Goal: Task Accomplishment & Management: Manage account settings

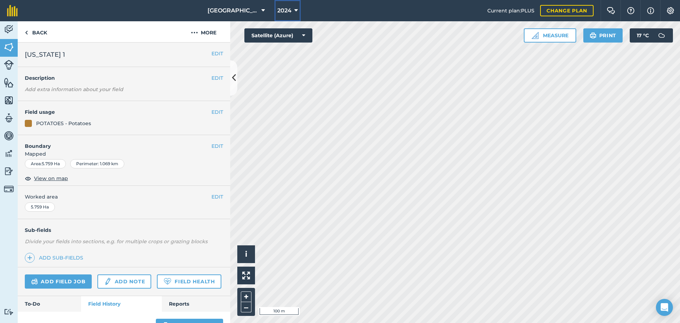
click at [294, 12] on icon at bounding box center [296, 10] width 4 height 8
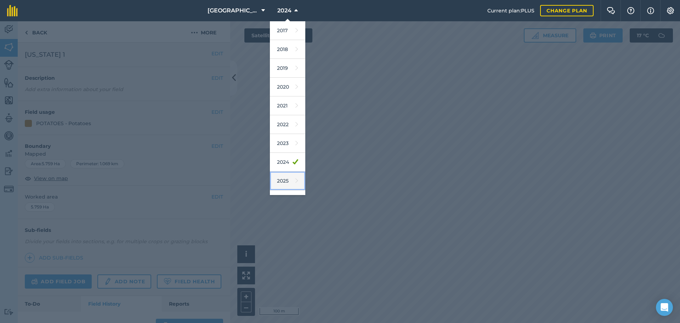
click at [277, 186] on link "2025" at bounding box center [287, 180] width 35 height 19
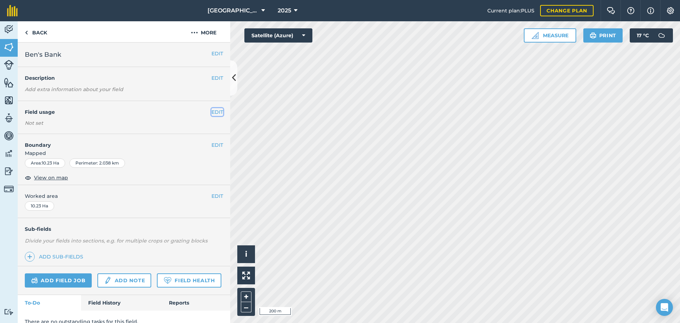
click at [211, 112] on button "EDIT" at bounding box center [217, 112] width 12 height 8
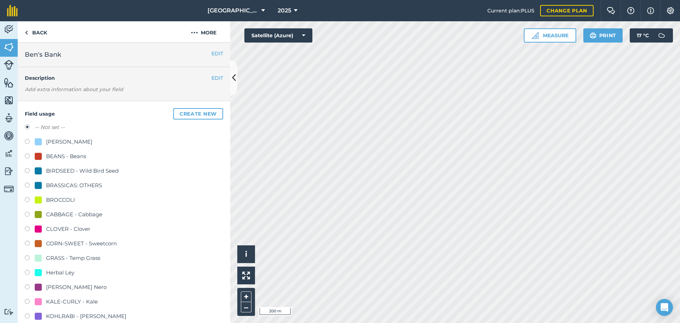
click at [25, 229] on label at bounding box center [30, 229] width 10 height 7
radio input "true"
radio input "false"
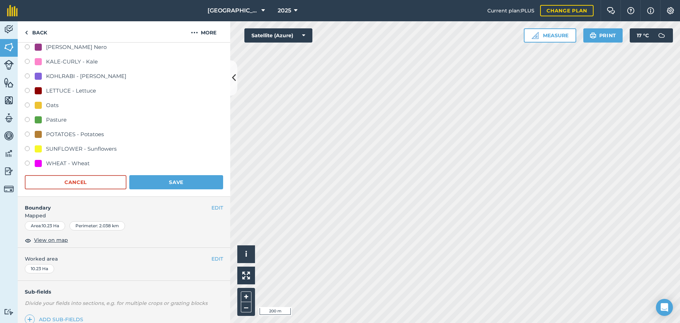
scroll to position [248, 0]
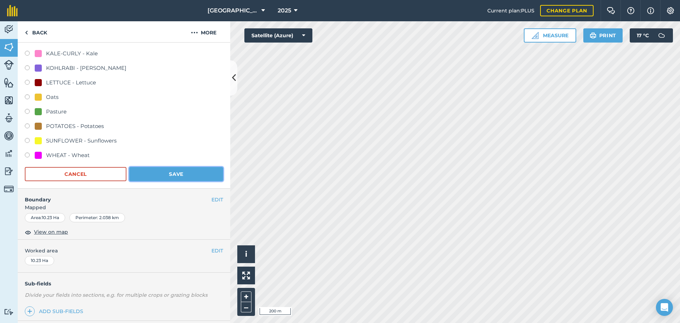
click at [178, 177] on button "Save" at bounding box center [176, 174] width 94 height 14
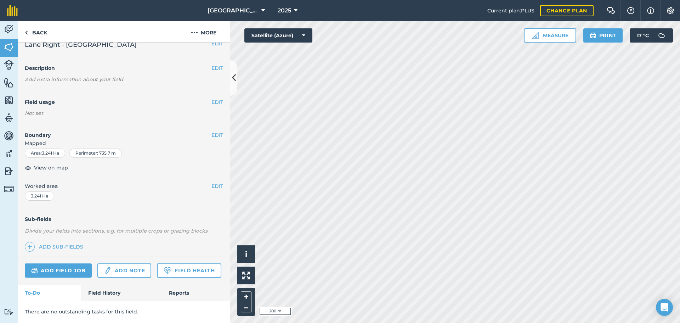
scroll to position [30, 0]
click at [461, 165] on div "Click to start drawing. Line must start & end outside boundary i © 2025 TomTom,…" at bounding box center [455, 171] width 450 height 301
click at [8, 81] on img at bounding box center [9, 82] width 10 height 11
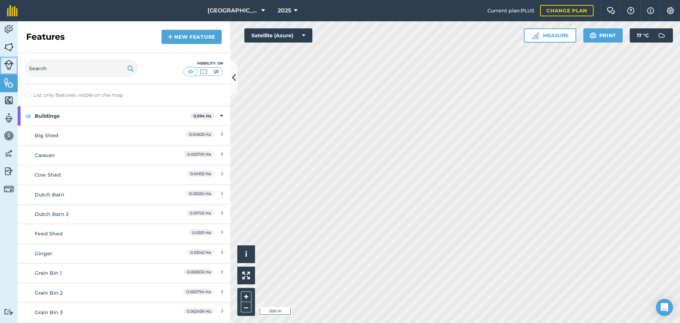
click at [7, 64] on img at bounding box center [9, 65] width 10 height 10
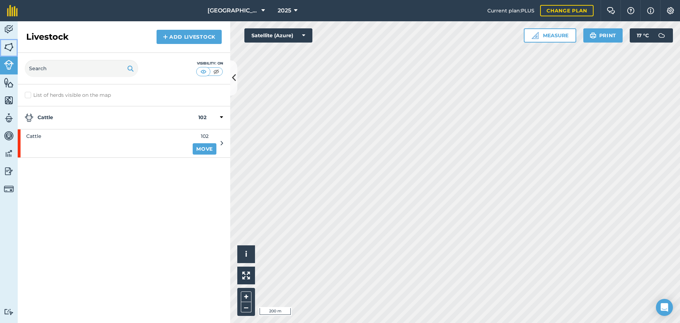
click at [12, 44] on img at bounding box center [9, 47] width 10 height 11
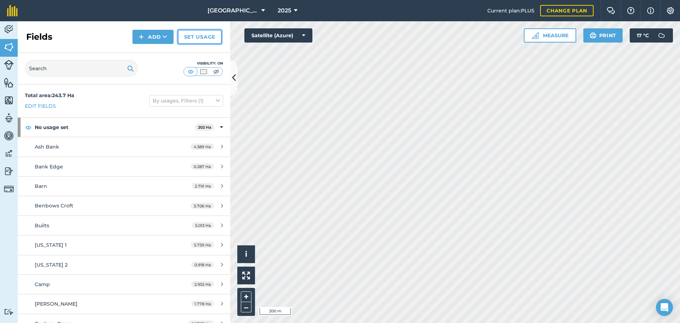
click at [215, 37] on link "Set usage" at bounding box center [200, 37] width 44 height 14
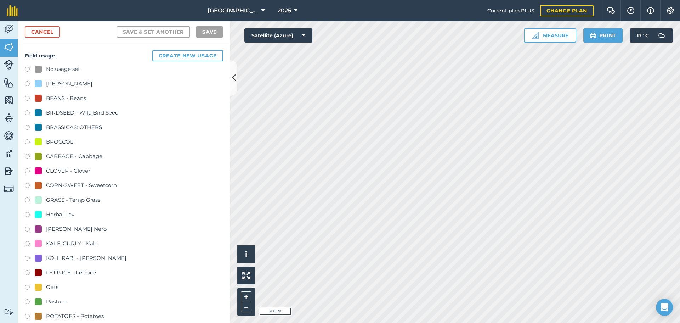
click at [26, 170] on label at bounding box center [30, 171] width 10 height 7
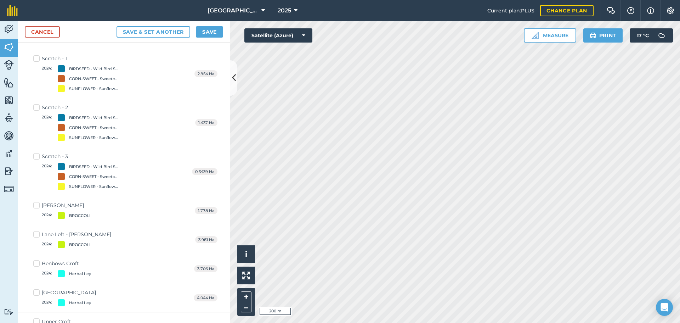
scroll to position [177, 0]
click at [36, 204] on label "[PERSON_NAME] 2024 : BROCCOLI" at bounding box center [61, 208] width 57 height 17
click at [36, 204] on input "[PERSON_NAME] 2024 : BROCCOLI" at bounding box center [35, 202] width 5 height 5
checkbox input "true"
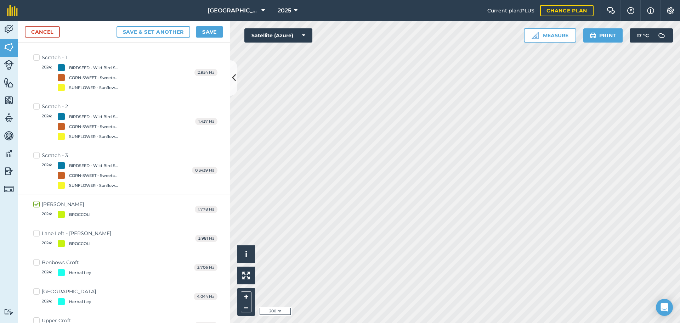
click at [35, 232] on label "Lane Left - [PERSON_NAME] 2024 : [GEOGRAPHIC_DATA]" at bounding box center [72, 237] width 78 height 17
click at [35, 232] on input "Lane Left - [PERSON_NAME] 2024 : [GEOGRAPHIC_DATA]" at bounding box center [35, 231] width 5 height 5
checkbox input "true"
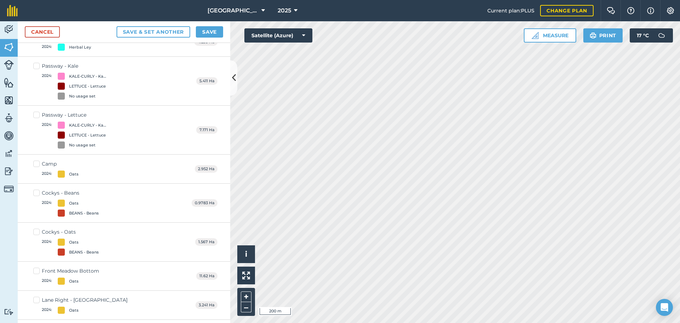
scroll to position [488, 0]
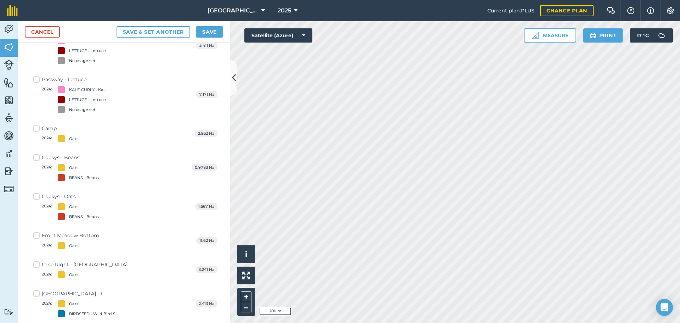
click at [35, 263] on label "Lane Right - [GEOGRAPHIC_DATA] 2024 : Oats" at bounding box center [80, 269] width 94 height 17
click at [35, 263] on input "Lane Right - [GEOGRAPHIC_DATA] 2024 : Oats" at bounding box center [35, 263] width 5 height 5
checkbox input "true"
click at [207, 28] on button "Save" at bounding box center [209, 31] width 27 height 11
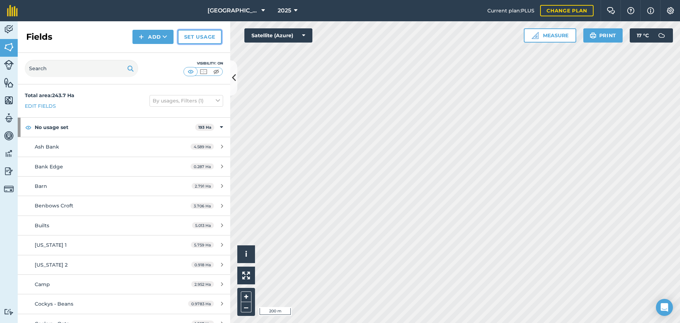
click at [204, 37] on link "Set usage" at bounding box center [200, 37] width 44 height 14
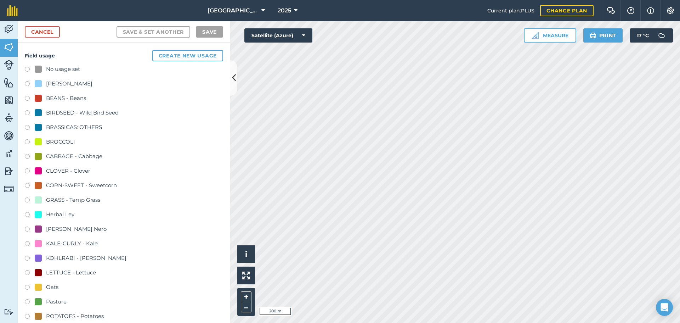
click at [27, 113] on label at bounding box center [30, 113] width 10 height 7
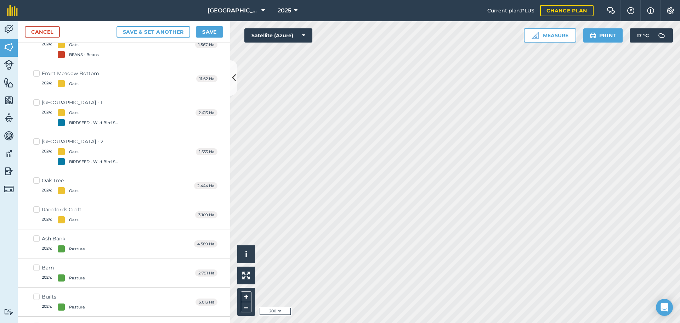
scroll to position [602, 0]
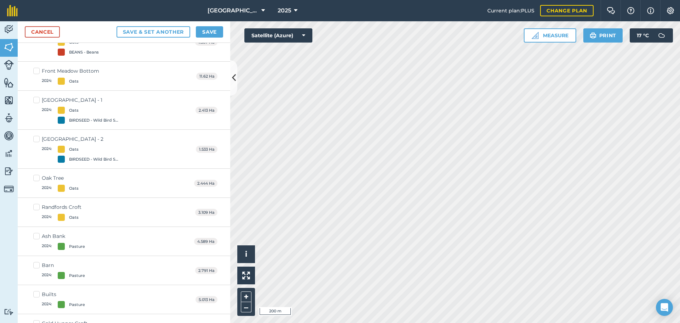
click at [38, 176] on label "Oak Tree 2024 : Oats" at bounding box center [55, 182] width 45 height 17
click at [38, 176] on input "Oak Tree 2024 : Oats" at bounding box center [35, 176] width 5 height 5
checkbox input "true"
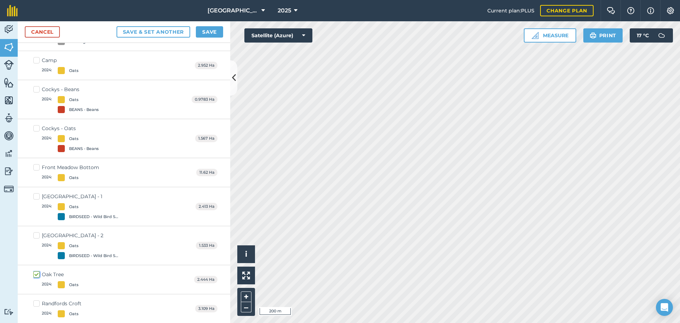
scroll to position [485, 0]
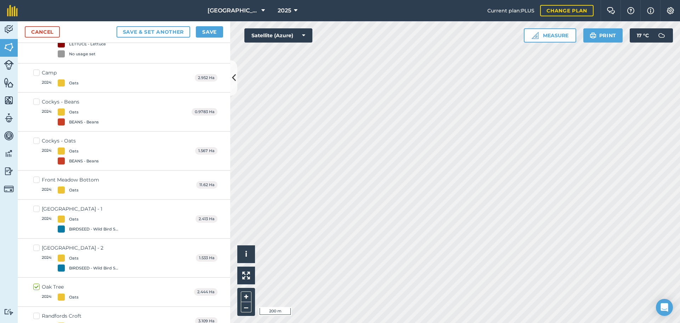
click at [38, 140] on label "Cockys - Oats 2024 : Oats BEANS - Beans" at bounding box center [65, 150] width 65 height 27
click at [38, 140] on input "Cockys - Oats 2024 : Oats BEANS - Beans" at bounding box center [35, 139] width 5 height 5
checkbox input "true"
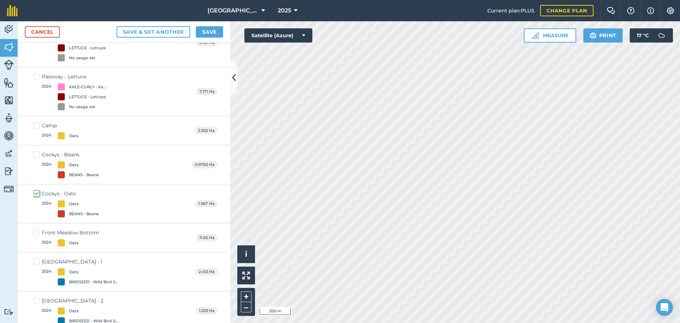
scroll to position [460, 0]
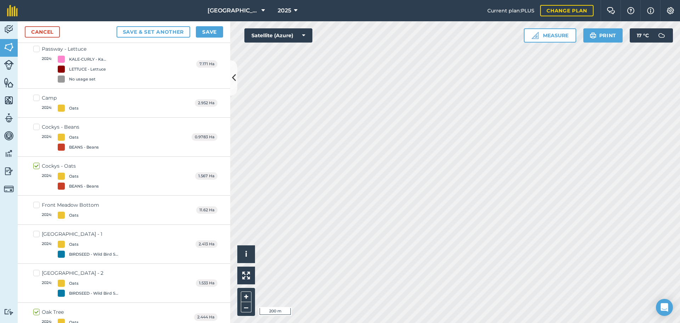
click at [38, 126] on label "Cockys - Beans 2024 : Oats BEANS - Beans" at bounding box center [65, 136] width 65 height 27
click at [38, 126] on input "Cockys - Beans 2024 : Oats BEANS - Beans" at bounding box center [35, 125] width 5 height 5
checkbox input "true"
click at [206, 30] on button "Save" at bounding box center [209, 31] width 27 height 11
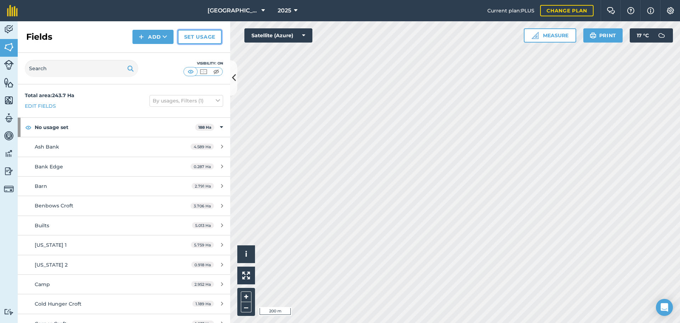
click at [195, 39] on link "Set usage" at bounding box center [200, 37] width 44 height 14
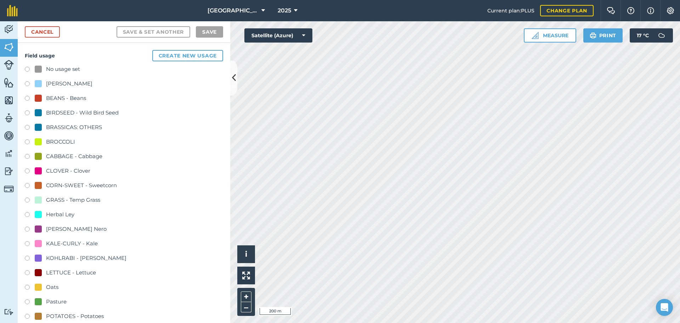
click at [27, 84] on label at bounding box center [30, 84] width 10 height 7
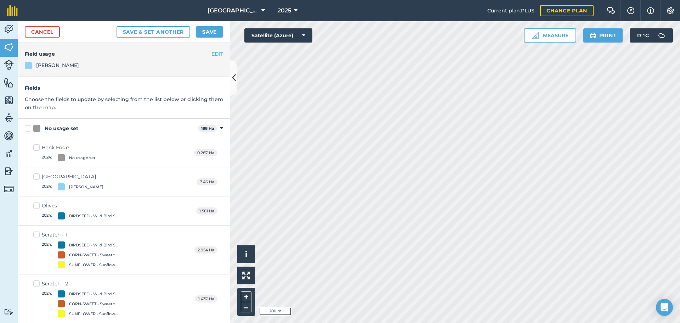
click at [166, 235] on div "Activity Fields Livestock Features Maps Team Vehicles Data Reporting Billing Tu…" at bounding box center [340, 171] width 680 height 301
click at [226, 276] on div "Activity Fields Livestock Features Maps Team Vehicles Data Reporting Billing Tu…" at bounding box center [340, 171] width 680 height 301
click at [389, 322] on html "Broadward Hall 2025 Current plan : PLUS Change plan Farm Chat Help Info Setting…" at bounding box center [340, 161] width 680 height 323
checkbox input "true"
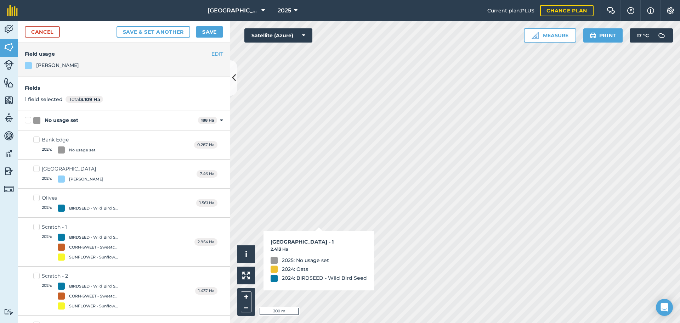
checkbox input "true"
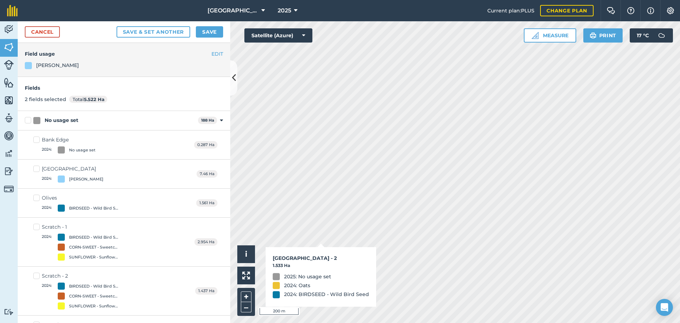
checkbox input "true"
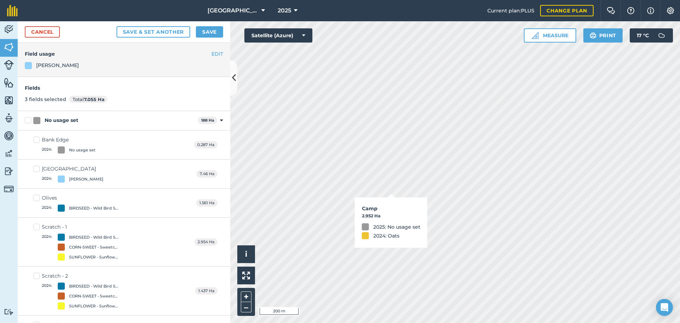
checkbox input "true"
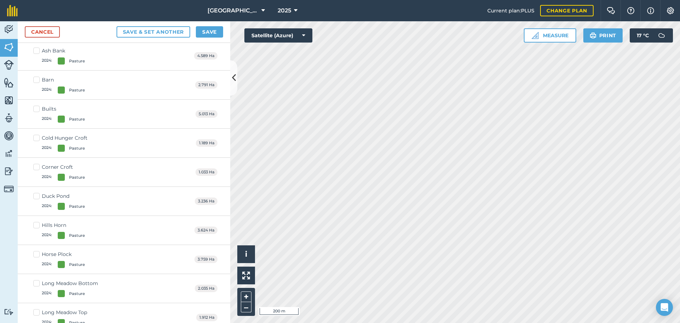
scroll to position [673, 0]
click at [214, 30] on button "Save" at bounding box center [209, 31] width 27 height 11
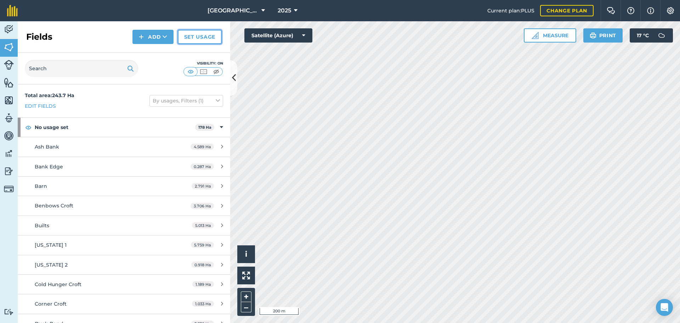
click at [198, 36] on link "Set usage" at bounding box center [200, 37] width 44 height 14
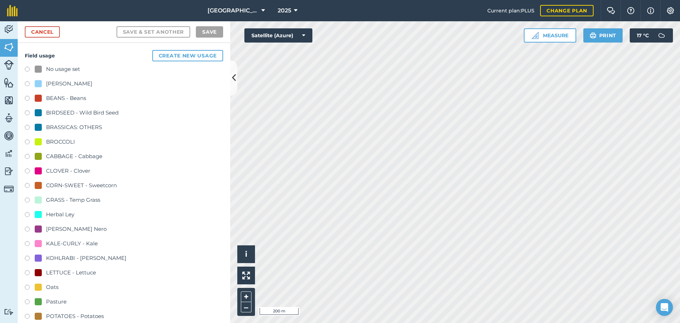
click at [27, 98] on label at bounding box center [30, 99] width 10 height 7
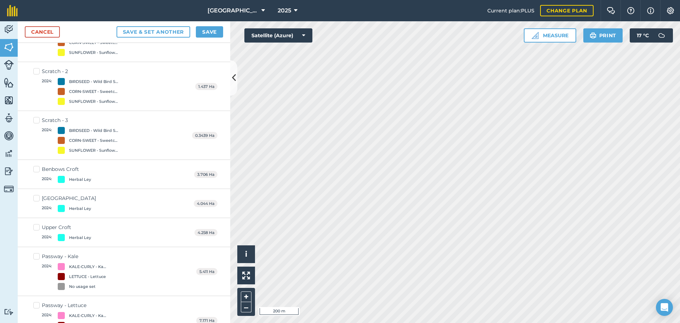
scroll to position [248, 0]
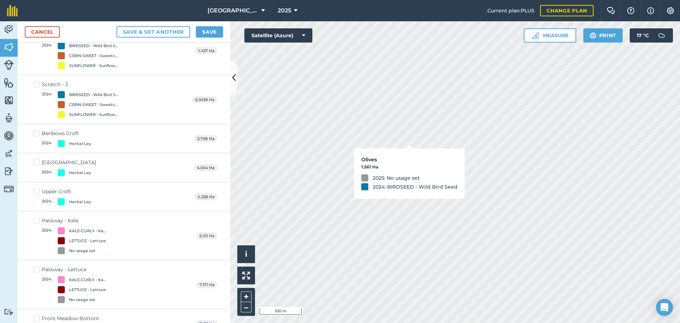
checkbox input "true"
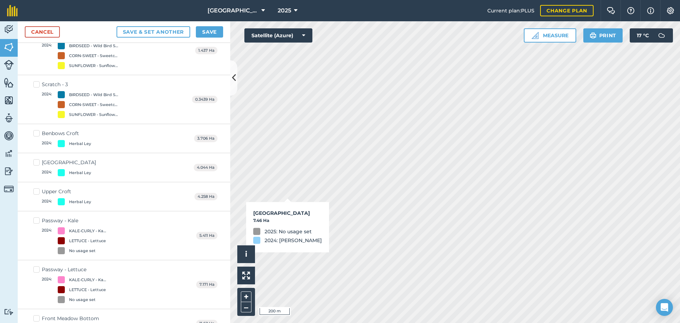
checkbox input "true"
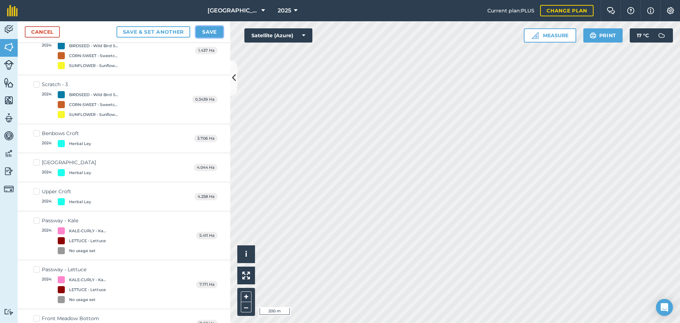
click at [214, 31] on button "Save" at bounding box center [209, 31] width 27 height 11
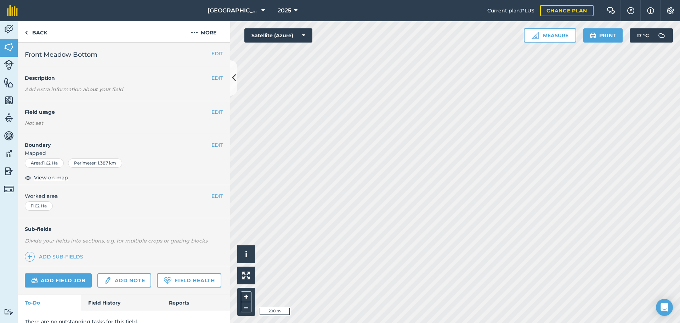
scroll to position [30, 0]
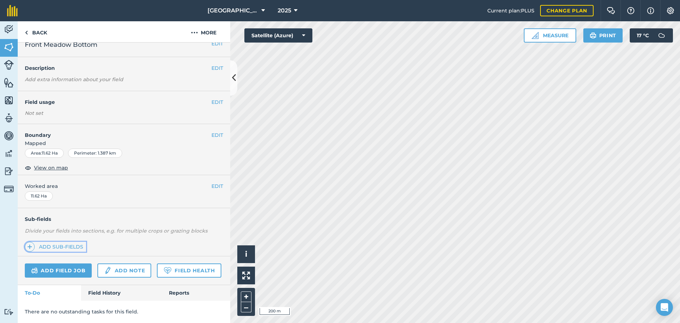
click at [72, 241] on link "Add sub-fields" at bounding box center [55, 246] width 61 height 10
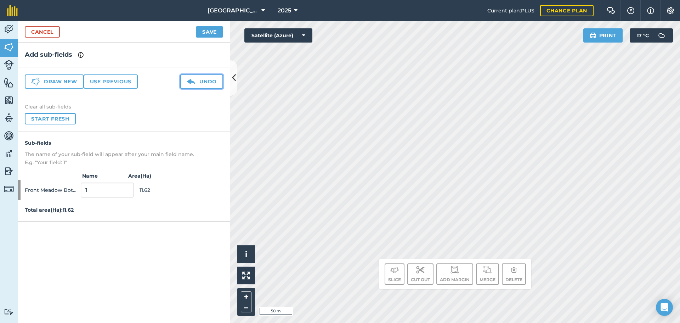
click at [202, 79] on button "Undo" at bounding box center [201, 81] width 43 height 14
click at [46, 79] on button "Draw new" at bounding box center [54, 81] width 59 height 14
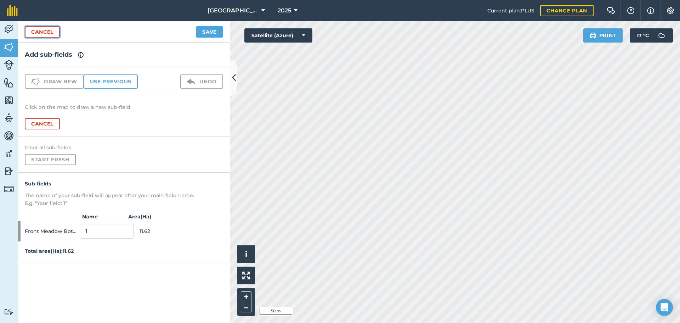
click at [46, 30] on link "Cancel" at bounding box center [42, 31] width 35 height 11
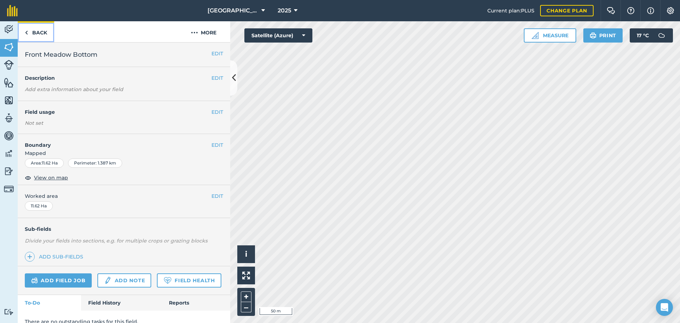
click at [35, 28] on link "Back" at bounding box center [36, 31] width 36 height 21
click at [27, 33] on img at bounding box center [26, 32] width 3 height 8
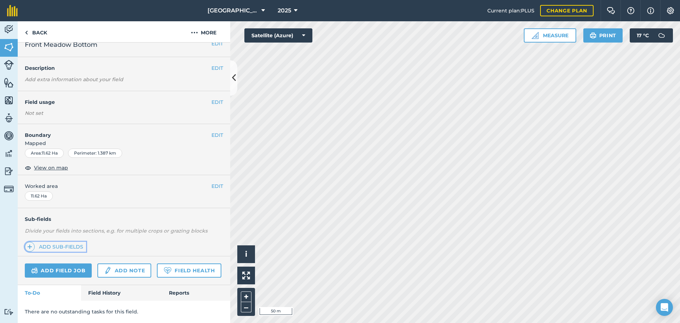
click at [63, 241] on link "Add sub-fields" at bounding box center [55, 246] width 61 height 10
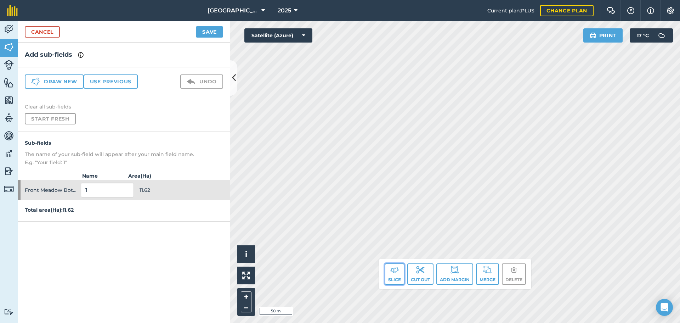
click at [395, 274] on button "Slice" at bounding box center [394, 273] width 20 height 21
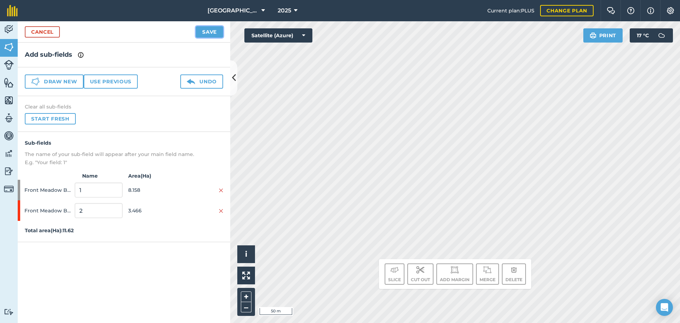
click at [212, 29] on button "Save" at bounding box center [209, 31] width 27 height 11
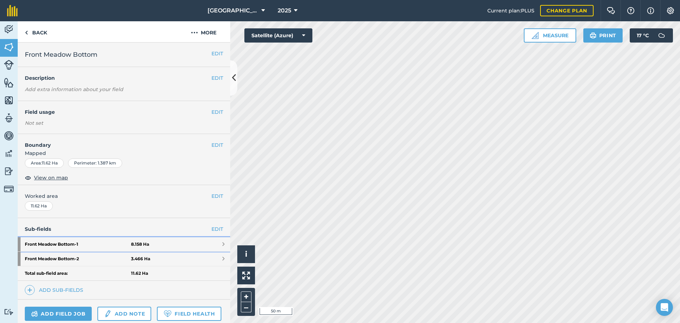
click at [98, 246] on strong "Front Meadow Bottom - 1" at bounding box center [78, 244] width 106 height 14
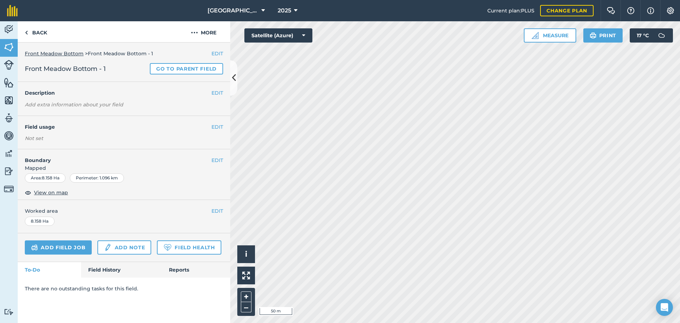
click at [169, 135] on div "Not set" at bounding box center [124, 138] width 198 height 7
click at [216, 127] on button "EDIT" at bounding box center [217, 127] width 12 height 8
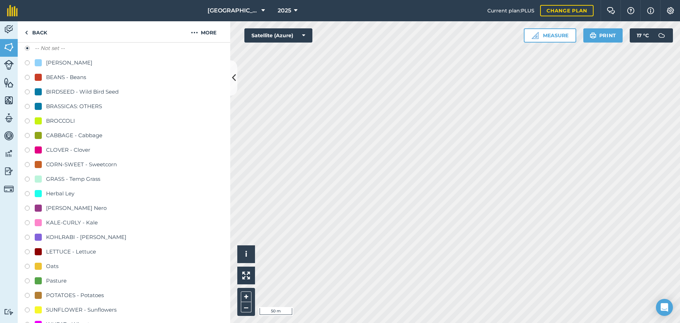
scroll to position [106, 0]
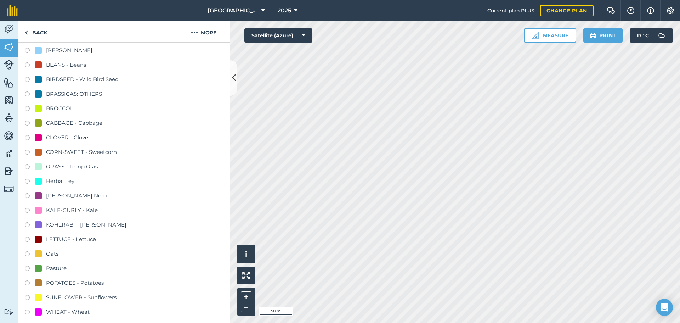
click at [27, 195] on label at bounding box center [30, 196] width 10 height 7
radio input "true"
radio input "false"
click at [27, 208] on label at bounding box center [30, 210] width 10 height 7
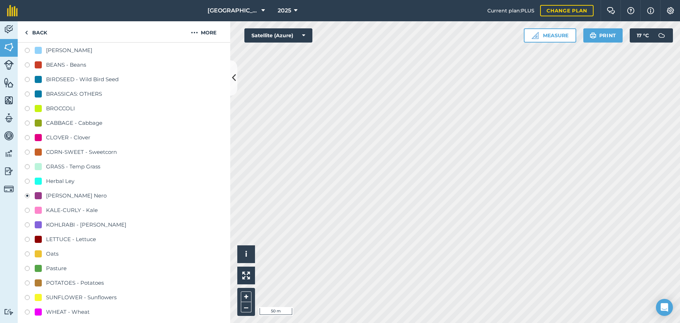
radio input "true"
click at [27, 195] on label at bounding box center [30, 196] width 10 height 7
radio input "true"
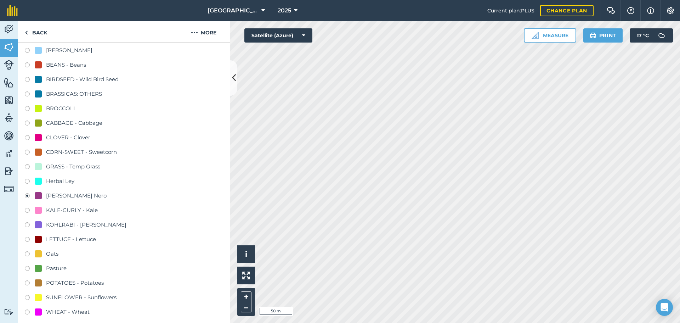
click at [27, 210] on label at bounding box center [30, 210] width 10 height 7
radio input "true"
radio input "false"
click at [37, 33] on link "Back" at bounding box center [36, 31] width 36 height 21
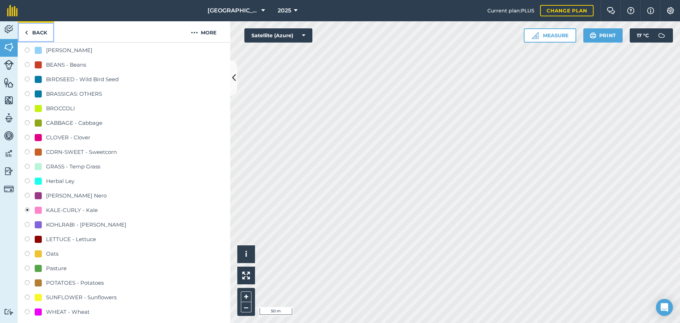
scroll to position [304, 0]
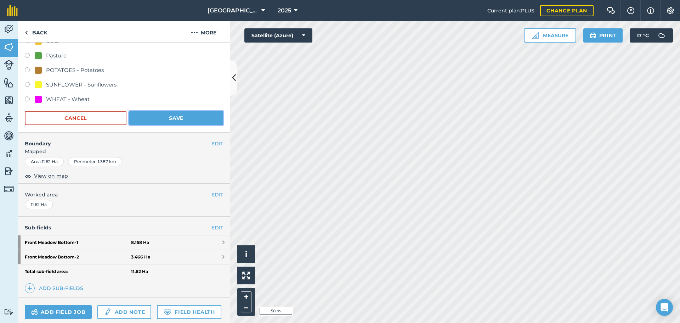
click at [167, 119] on button "Save" at bounding box center [176, 118] width 94 height 14
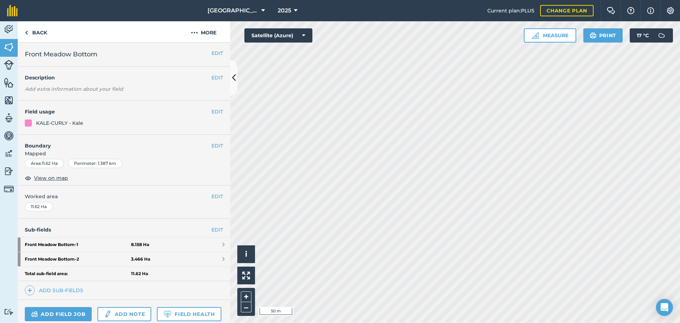
scroll to position [0, 0]
click at [211, 111] on button "EDIT" at bounding box center [217, 112] width 12 height 8
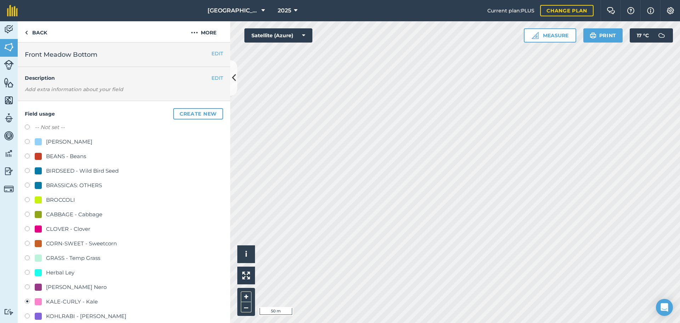
click at [25, 127] on label at bounding box center [30, 127] width 10 height 7
radio input "true"
radio input "false"
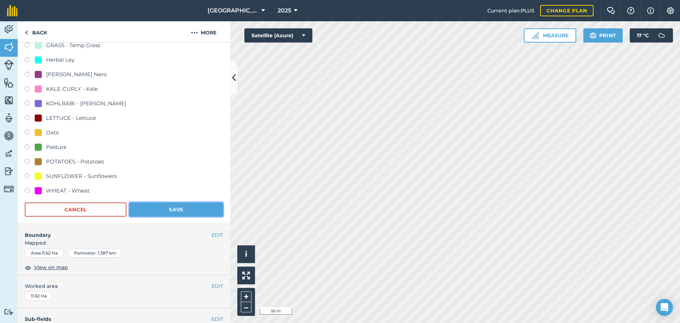
click at [159, 215] on button "Save" at bounding box center [176, 209] width 94 height 14
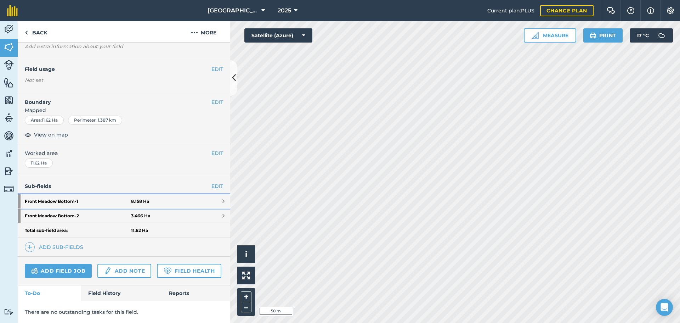
click at [62, 194] on strong "Front Meadow Bottom - 1" at bounding box center [78, 201] width 106 height 14
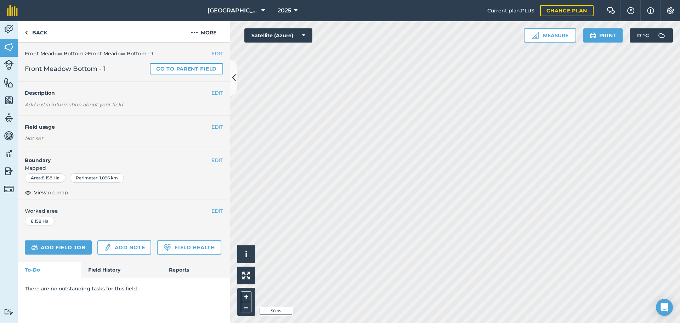
click at [163, 134] on div "EDIT Field usage Not set" at bounding box center [124, 132] width 212 height 33
click at [218, 125] on button "EDIT" at bounding box center [217, 127] width 12 height 8
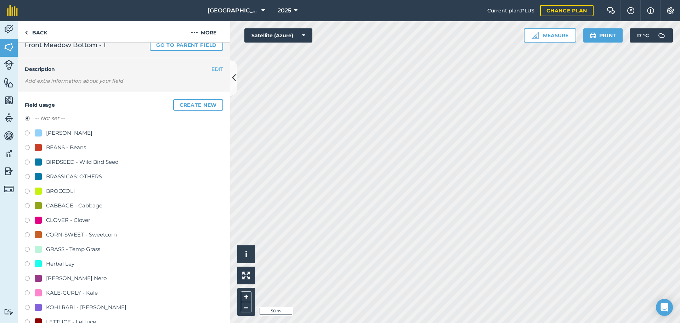
scroll to position [35, 0]
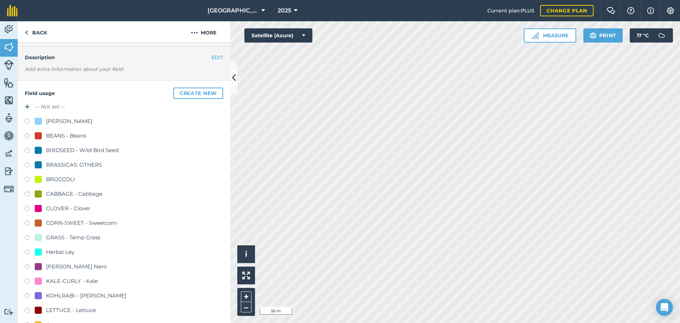
click at [25, 281] on label at bounding box center [30, 281] width 10 height 7
radio input "true"
radio input "false"
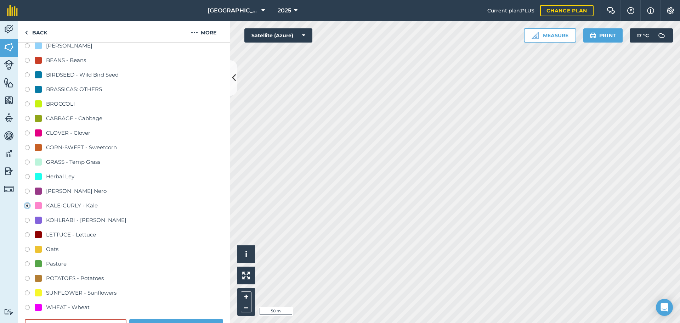
scroll to position [248, 0]
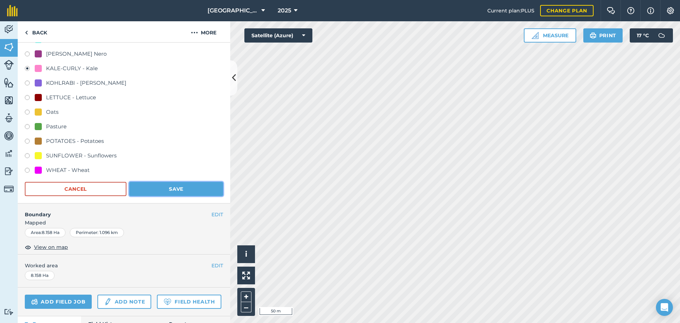
click at [177, 186] on button "Save" at bounding box center [176, 189] width 94 height 14
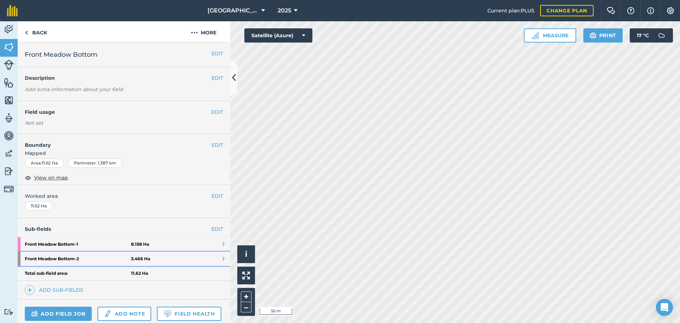
click at [152, 259] on link "Front Meadow Bottom - 2 3.466 Ha" at bounding box center [124, 258] width 212 height 14
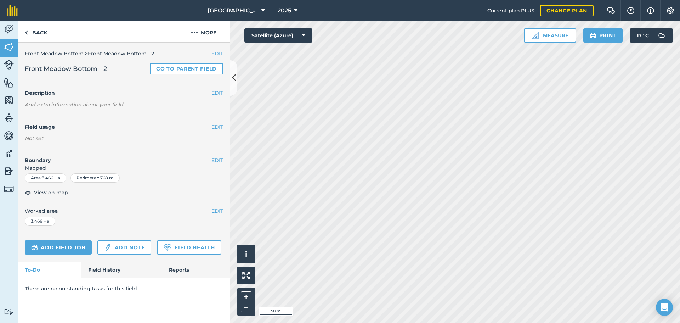
click at [182, 138] on div "Not set" at bounding box center [124, 138] width 198 height 7
click at [215, 126] on button "EDIT" at bounding box center [217, 127] width 12 height 8
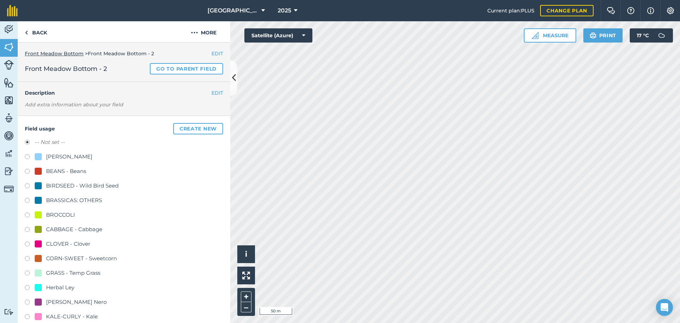
click at [25, 171] on div "Field usage Create new -- Not set -- BARLEY - Barley BEANS - Beans BIRDSEED - W…" at bounding box center [124, 283] width 212 height 335
click at [25, 171] on label at bounding box center [30, 172] width 10 height 7
radio input "true"
radio input "false"
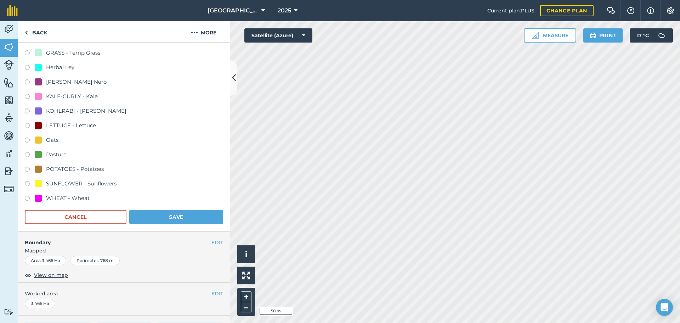
scroll to position [299, 0]
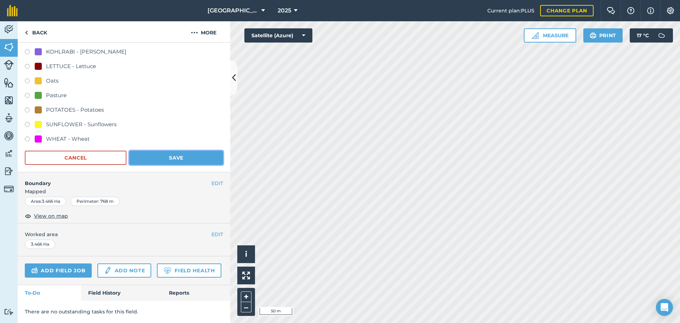
click at [171, 150] on button "Save" at bounding box center [176, 157] width 94 height 14
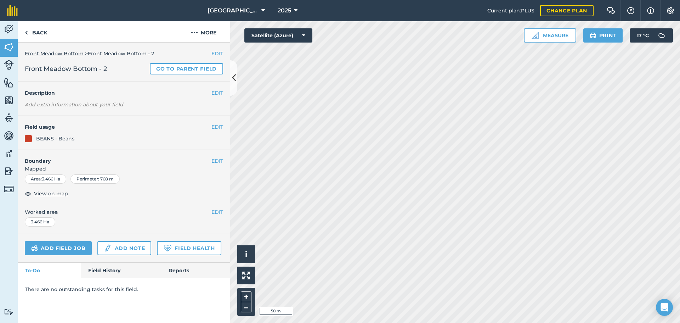
scroll to position [0, 0]
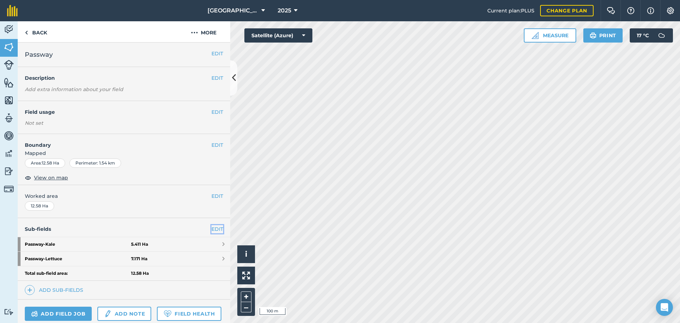
click at [212, 228] on link "EDIT" at bounding box center [217, 229] width 12 height 8
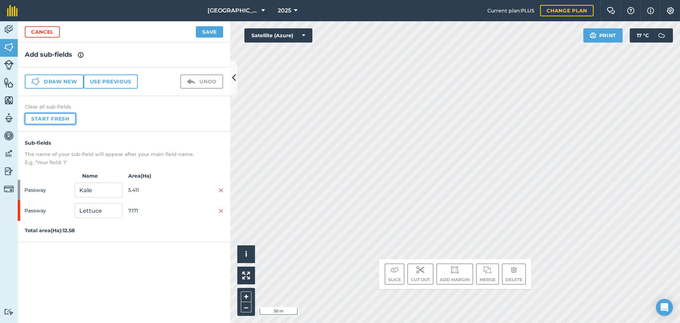
click at [56, 116] on button "Start fresh" at bounding box center [50, 118] width 51 height 11
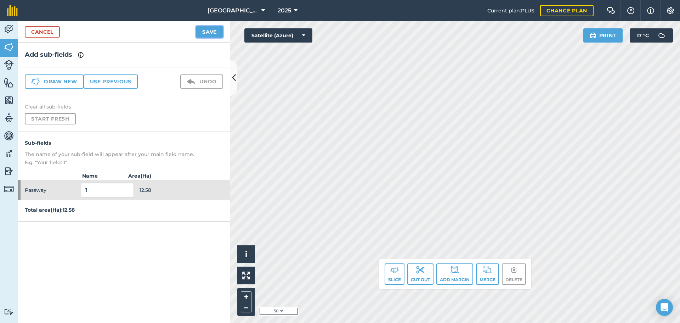
click at [201, 34] on button "Save" at bounding box center [209, 31] width 27 height 11
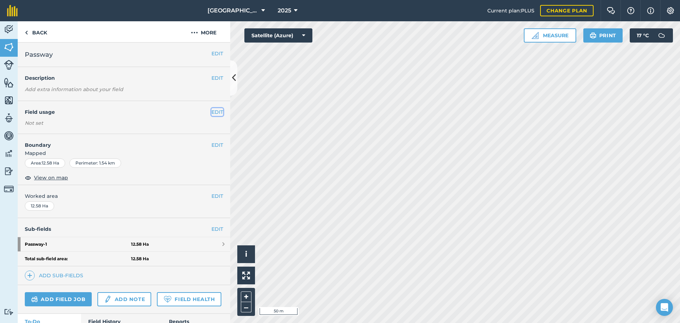
click at [211, 112] on button "EDIT" at bounding box center [217, 112] width 12 height 8
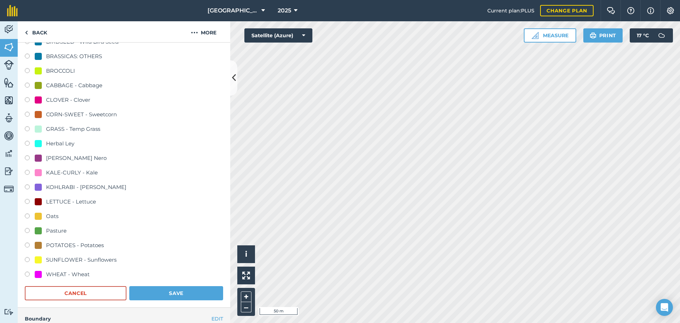
scroll to position [177, 0]
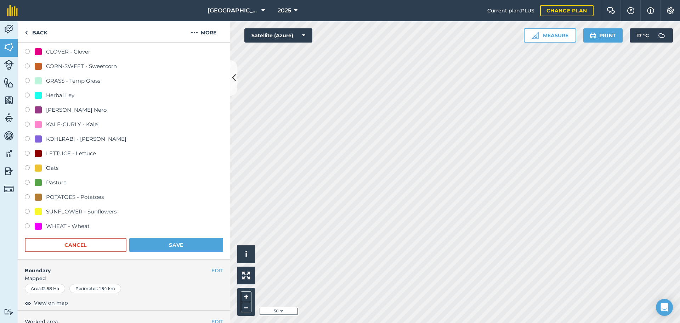
click at [26, 166] on label at bounding box center [30, 168] width 10 height 7
radio input "true"
radio input "false"
click at [163, 245] on button "Save" at bounding box center [176, 245] width 94 height 14
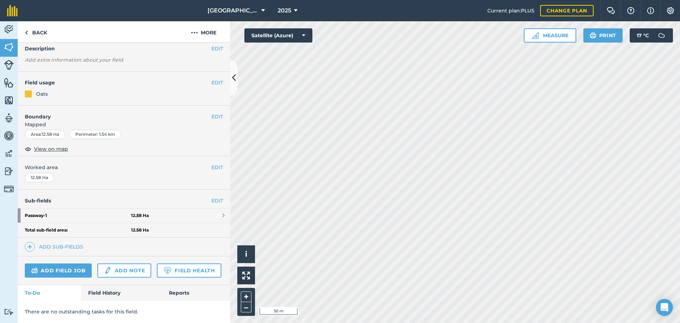
scroll to position [0, 0]
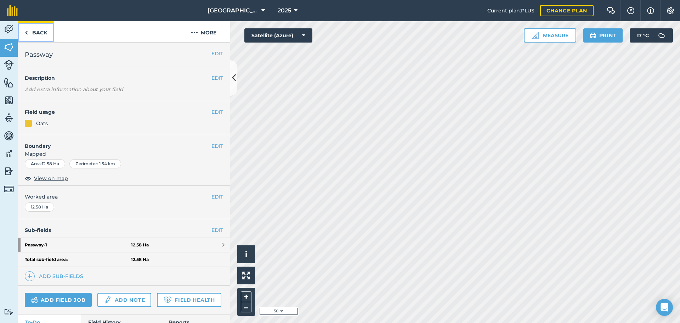
click at [32, 28] on link "Back" at bounding box center [36, 31] width 36 height 21
click at [35, 35] on link "Back" at bounding box center [36, 31] width 36 height 21
click at [211, 229] on link "EDIT" at bounding box center [217, 230] width 12 height 8
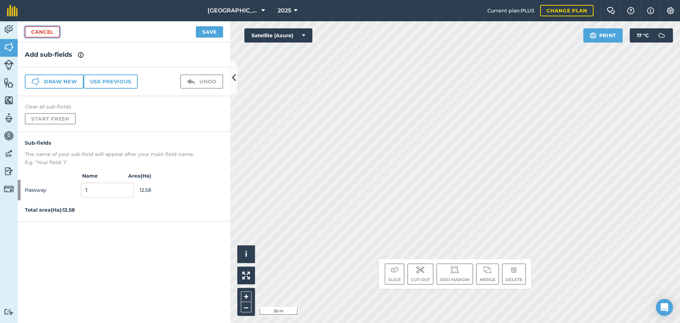
click at [33, 30] on link "Cancel" at bounding box center [42, 31] width 35 height 11
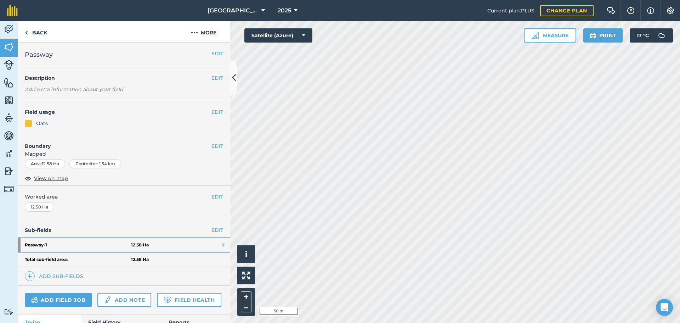
click at [188, 244] on link "Passway - 1 12.58 Ha" at bounding box center [124, 245] width 212 height 14
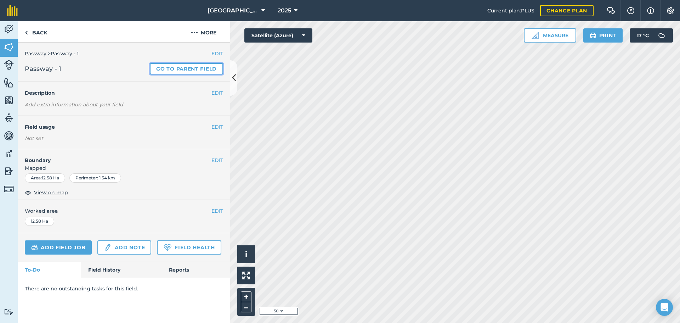
click at [207, 67] on link "Go to parent field" at bounding box center [186, 68] width 73 height 11
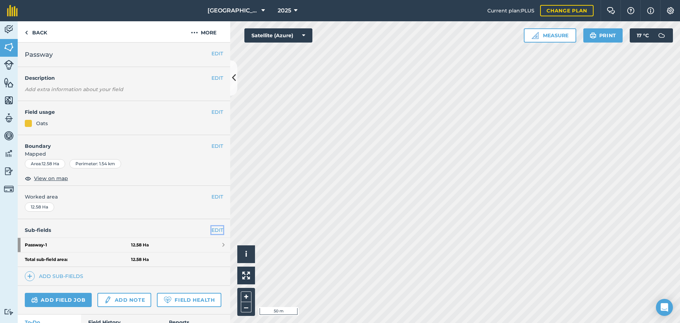
click at [216, 228] on link "EDIT" at bounding box center [217, 230] width 12 height 8
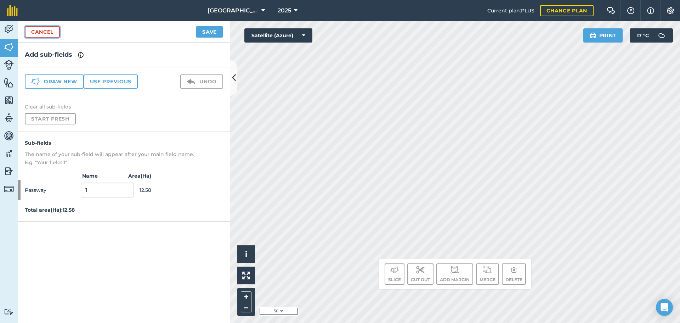
click at [45, 35] on link "Cancel" at bounding box center [42, 31] width 35 height 11
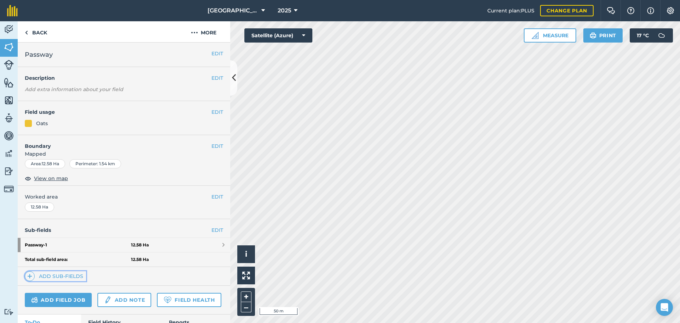
click at [71, 275] on link "Add sub-fields" at bounding box center [55, 276] width 61 height 10
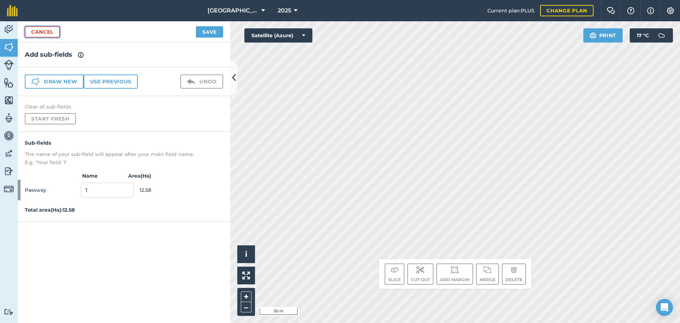
click at [42, 31] on link "Cancel" at bounding box center [42, 31] width 35 height 11
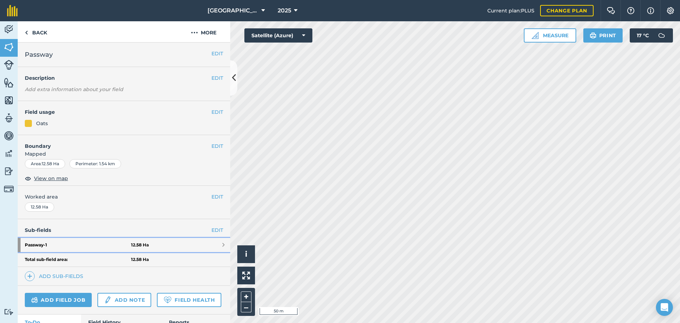
click at [181, 247] on link "Passway - 1 12.58 Ha" at bounding box center [124, 245] width 212 height 14
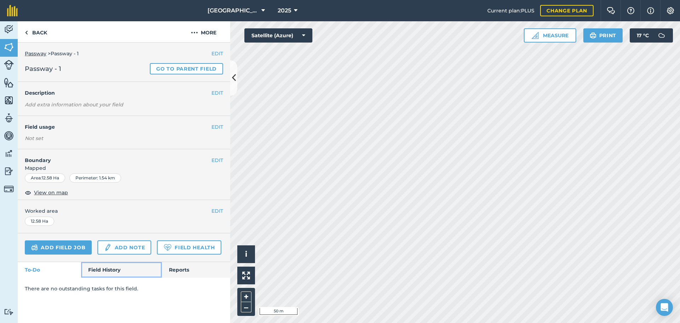
click at [110, 267] on link "Field History" at bounding box center [121, 270] width 80 height 16
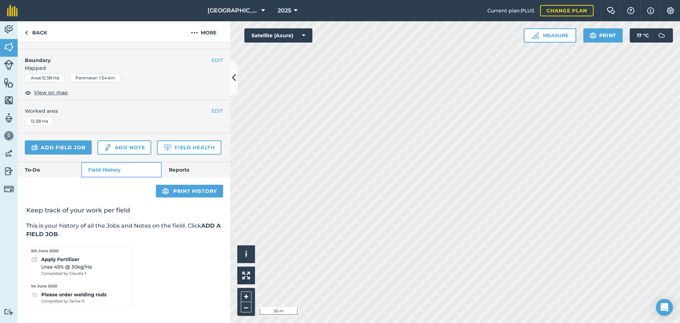
scroll to position [120, 0]
click at [52, 166] on link "To-Do" at bounding box center [49, 170] width 63 height 16
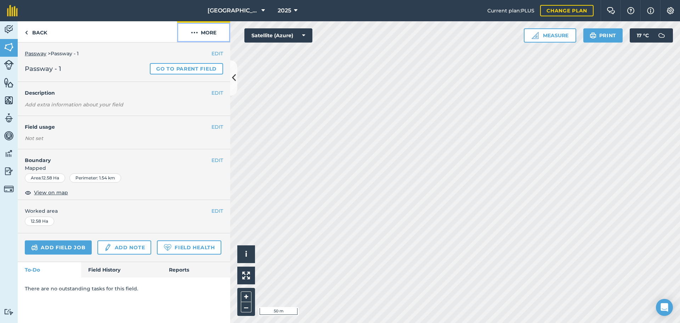
click at [198, 36] on img at bounding box center [194, 32] width 7 height 8
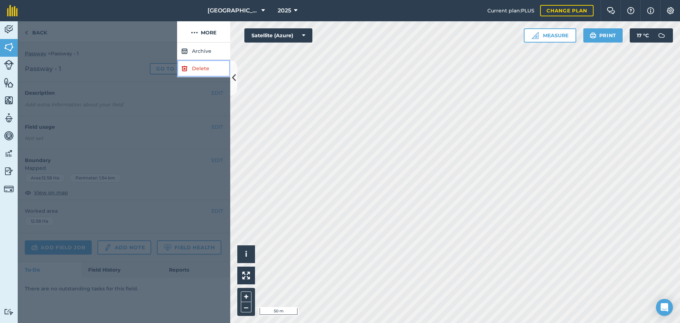
click at [203, 69] on link "Delete" at bounding box center [203, 68] width 53 height 17
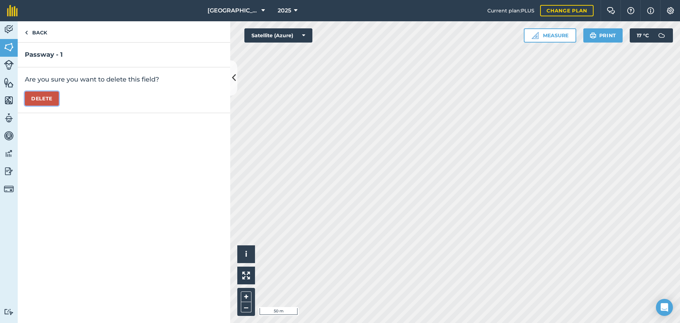
click at [44, 99] on button "Delete" at bounding box center [42, 98] width 34 height 14
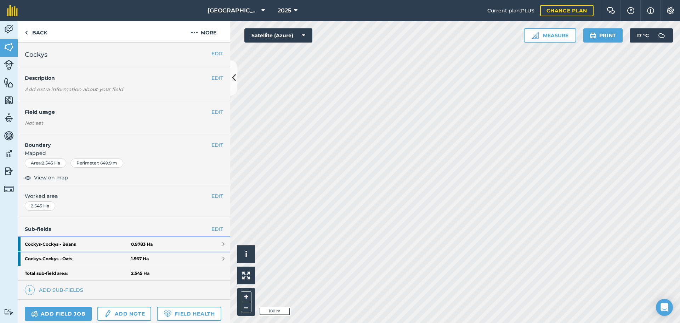
click at [183, 243] on link "Cockys - Cockys - Beans 0.9783 Ha" at bounding box center [124, 244] width 212 height 14
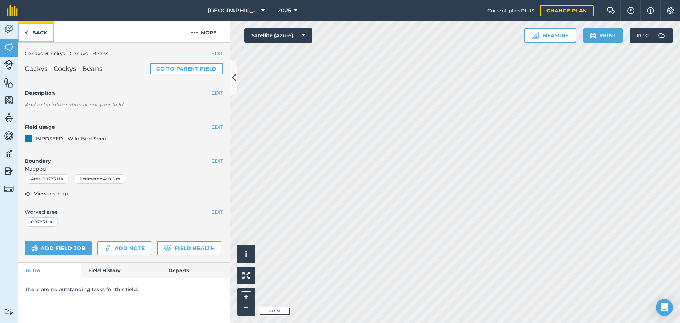
click at [28, 32] on img at bounding box center [26, 32] width 3 height 8
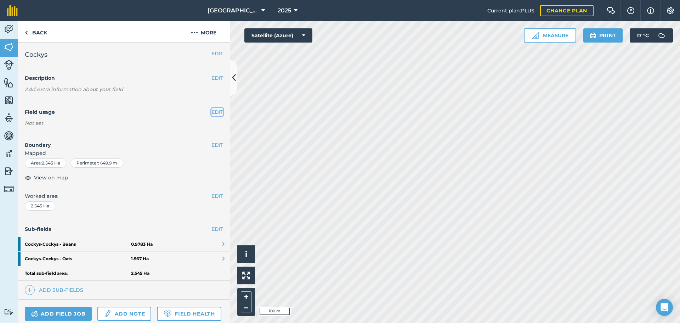
click at [212, 112] on button "EDIT" at bounding box center [217, 112] width 12 height 8
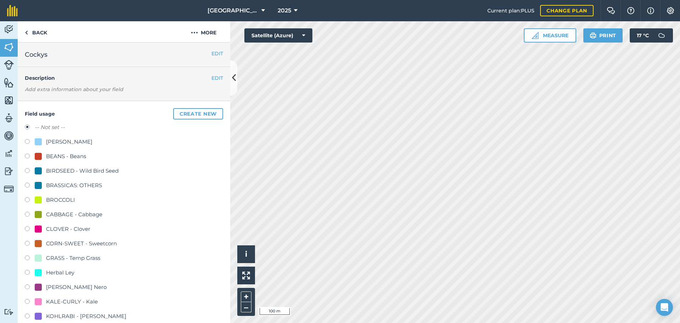
click at [28, 169] on label at bounding box center [30, 171] width 10 height 7
radio input "true"
radio input "false"
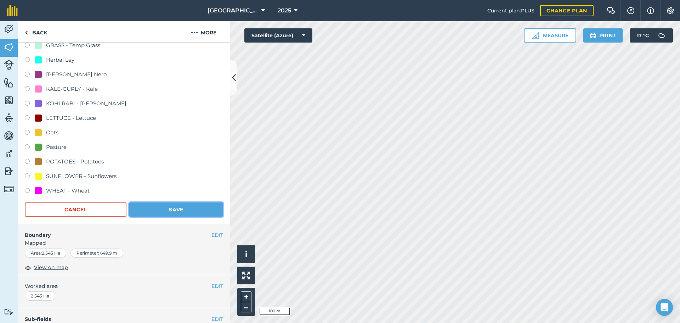
click at [165, 212] on button "Save" at bounding box center [176, 209] width 94 height 14
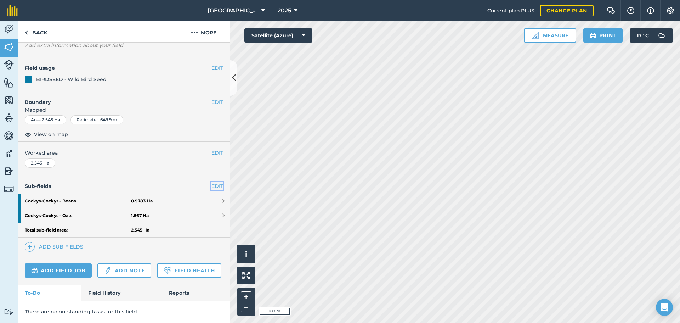
click at [211, 182] on link "EDIT" at bounding box center [217, 186] width 12 height 8
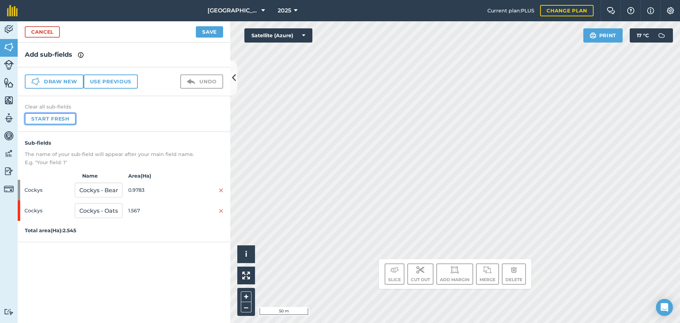
click at [55, 119] on button "Start fresh" at bounding box center [50, 118] width 51 height 11
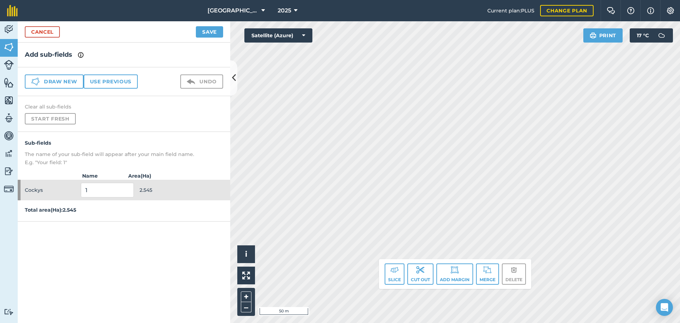
click at [198, 38] on div "Cancel Save" at bounding box center [124, 31] width 212 height 21
click at [202, 33] on button "Save" at bounding box center [209, 31] width 27 height 11
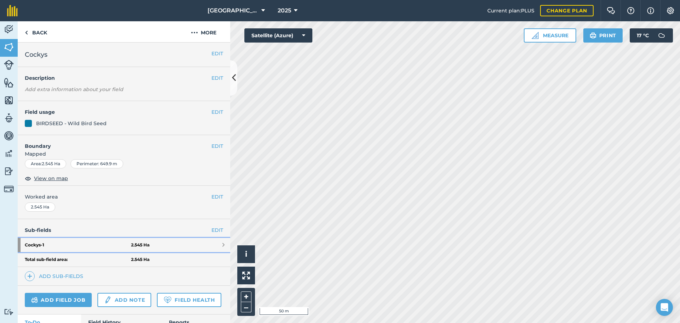
click at [97, 248] on strong "Cockys - 1" at bounding box center [78, 245] width 106 height 14
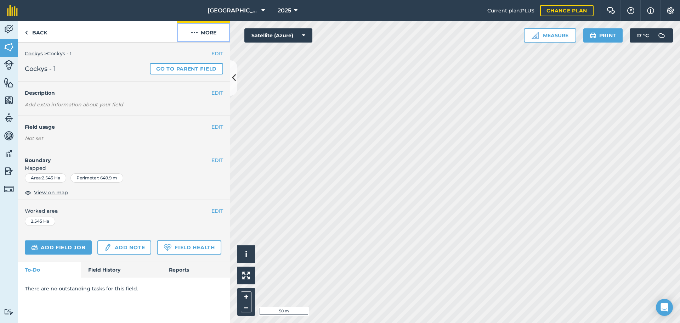
click at [190, 29] on button "More" at bounding box center [203, 31] width 53 height 21
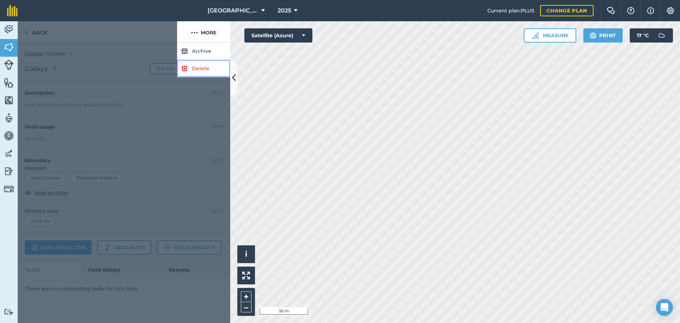
click at [194, 68] on link "Delete" at bounding box center [203, 68] width 53 height 17
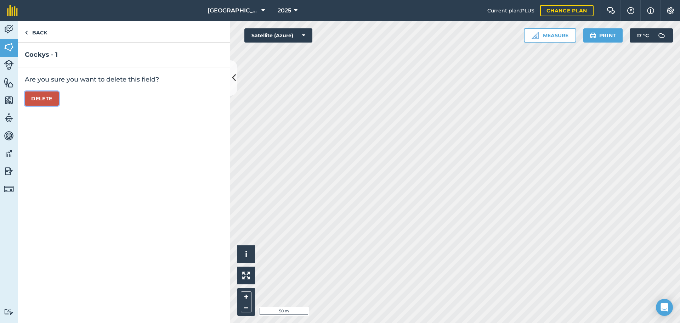
click at [44, 97] on button "Delete" at bounding box center [42, 98] width 34 height 14
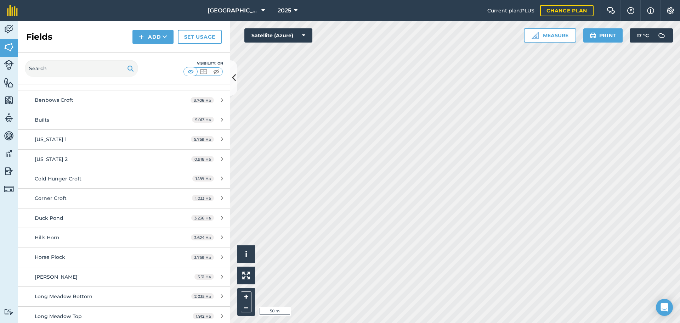
scroll to position [177, 0]
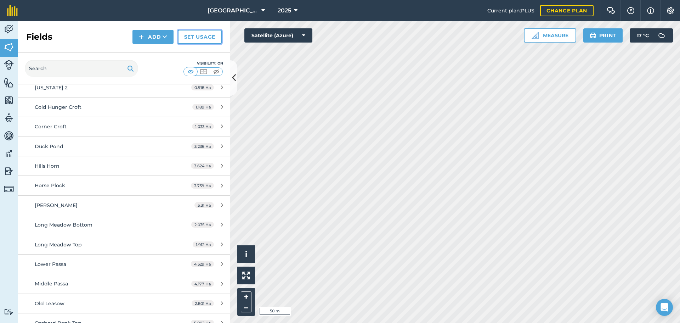
click at [206, 33] on link "Set usage" at bounding box center [200, 37] width 44 height 14
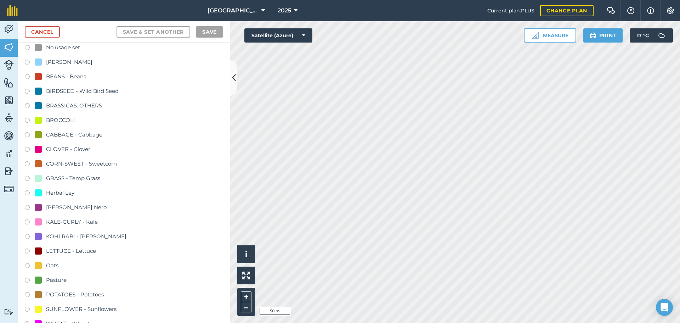
scroll to position [35, 0]
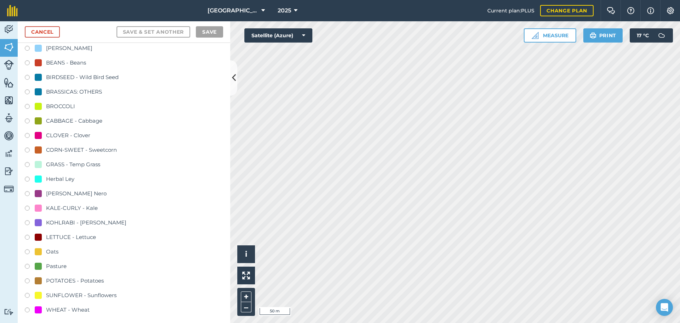
click at [26, 178] on label at bounding box center [30, 179] width 10 height 7
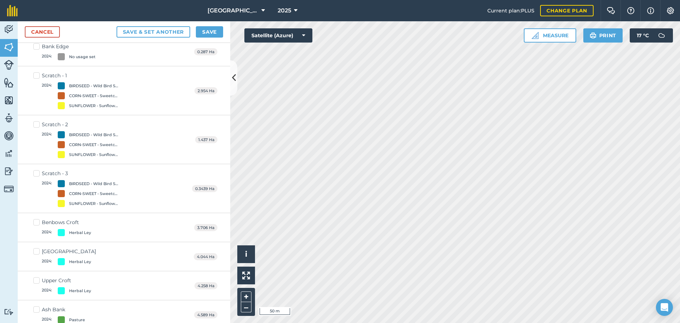
scroll to position [142, 0]
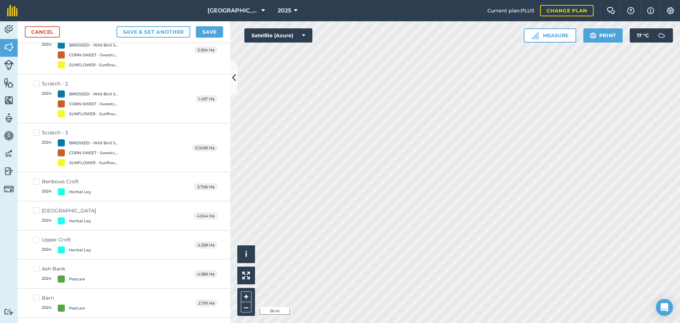
click at [38, 182] on label "Benbows Croft 2024 : Herbal Ley" at bounding box center [62, 186] width 58 height 17
click at [38, 182] on input "Benbows Croft 2024 : Herbal Ley" at bounding box center [35, 180] width 5 height 5
checkbox input "true"
click at [36, 209] on label "[GEOGRAPHIC_DATA] 2024 : Herbal Ley" at bounding box center [64, 215] width 63 height 17
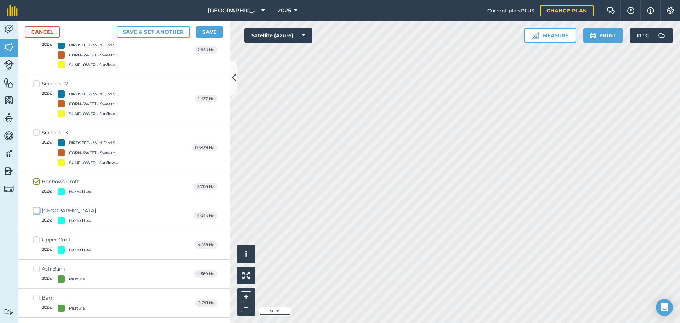
click at [36, 209] on input "[GEOGRAPHIC_DATA] 2024 : Herbal Ley" at bounding box center [35, 209] width 5 height 5
checkbox input "true"
click at [36, 237] on label "Upper Croft 2024 : Herbal Ley" at bounding box center [62, 244] width 58 height 17
click at [36, 237] on input "Upper Croft 2024 : Herbal Ley" at bounding box center [35, 238] width 5 height 5
checkbox input "true"
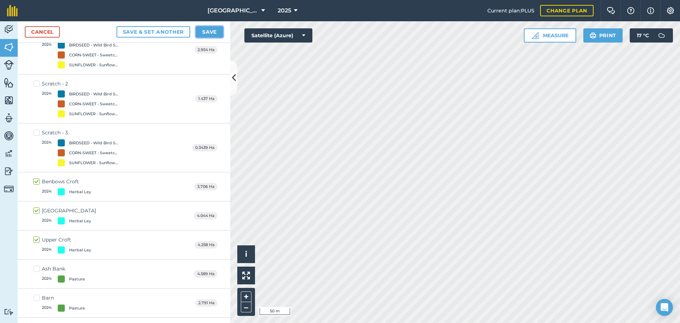
click at [212, 35] on button "Save" at bounding box center [209, 31] width 27 height 11
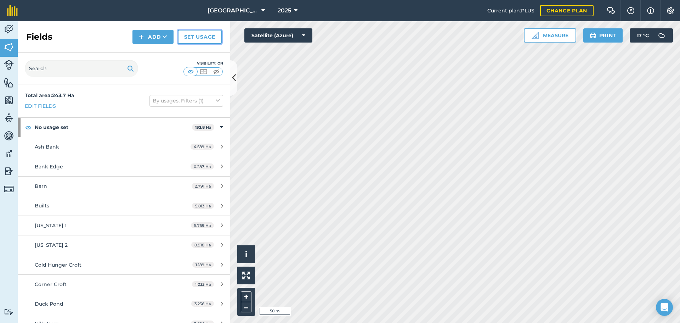
click at [206, 40] on link "Set usage" at bounding box center [200, 37] width 44 height 14
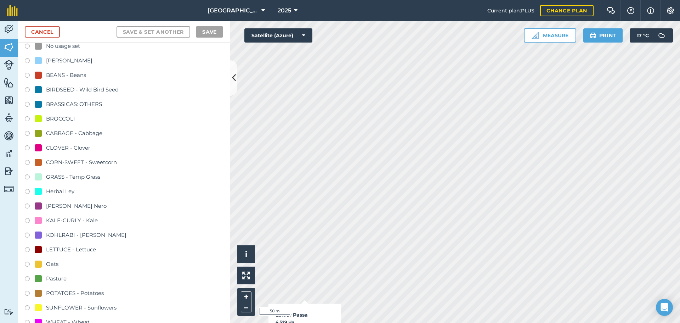
scroll to position [71, 0]
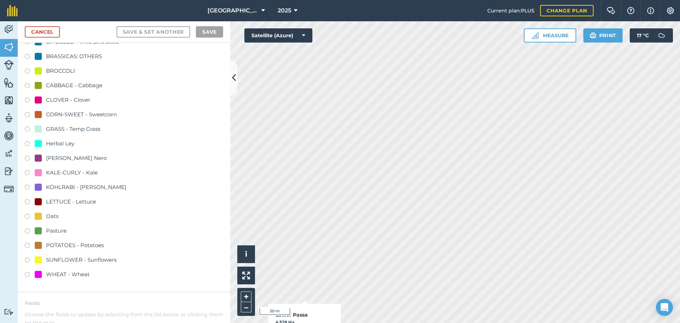
click at [28, 229] on label at bounding box center [30, 231] width 10 height 7
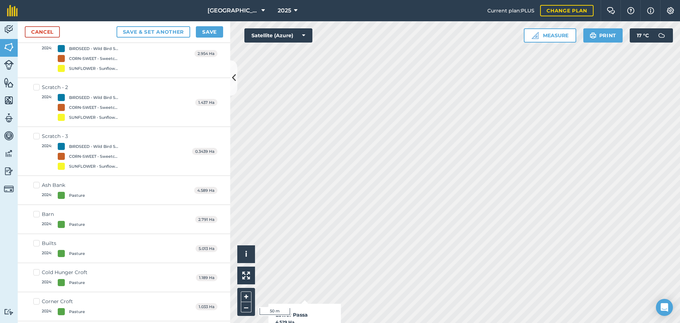
scroll to position [177, 0]
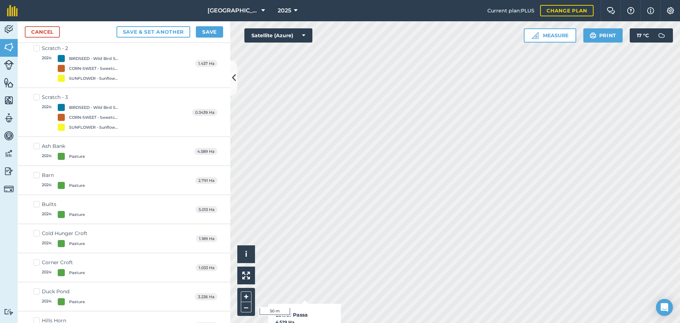
click at [35, 146] on label "Ash Bank 2024 : Pasture" at bounding box center [59, 150] width 52 height 17
click at [35, 146] on input "Ash Bank 2024 : Pasture" at bounding box center [35, 144] width 5 height 5
checkbox input "true"
click at [35, 176] on label "Barn 2024 : Pasture" at bounding box center [59, 179] width 52 height 17
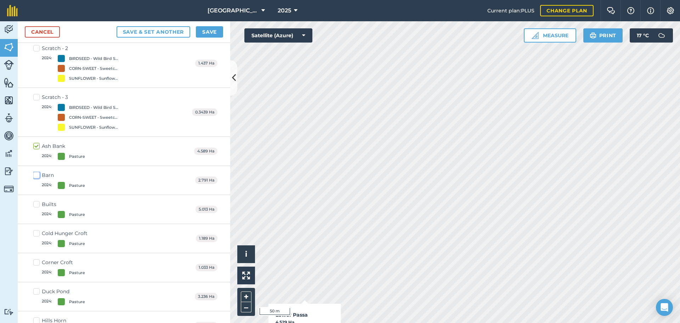
click at [35, 176] on input "Barn 2024 : Pasture" at bounding box center [35, 173] width 5 height 5
checkbox input "true"
click at [36, 204] on label "Builts 2024 : Pasture" at bounding box center [59, 208] width 52 height 17
click at [36, 204] on input "Builts 2024 : Pasture" at bounding box center [35, 202] width 5 height 5
checkbox input "true"
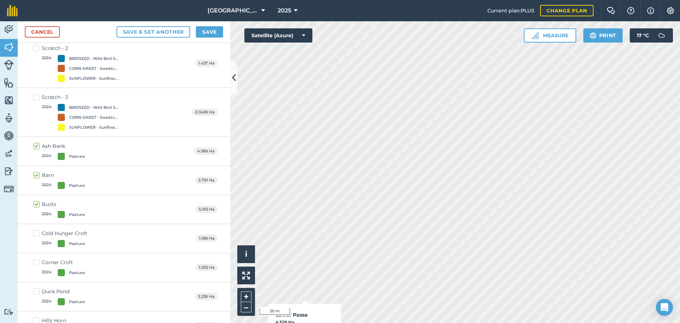
click at [38, 233] on label "Cold Hunger Croft 2024 : Pasture" at bounding box center [60, 237] width 54 height 17
click at [38, 233] on input "Cold Hunger Croft 2024 : Pasture" at bounding box center [35, 231] width 5 height 5
checkbox input "true"
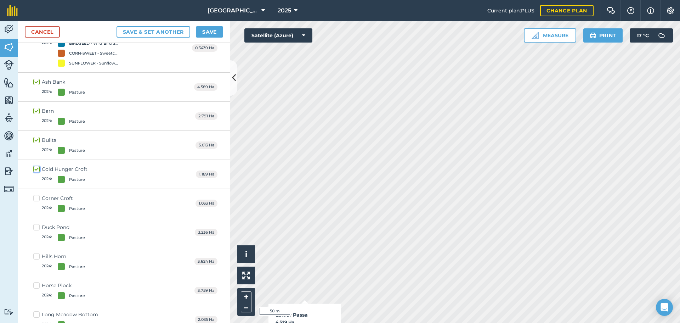
scroll to position [240, 0]
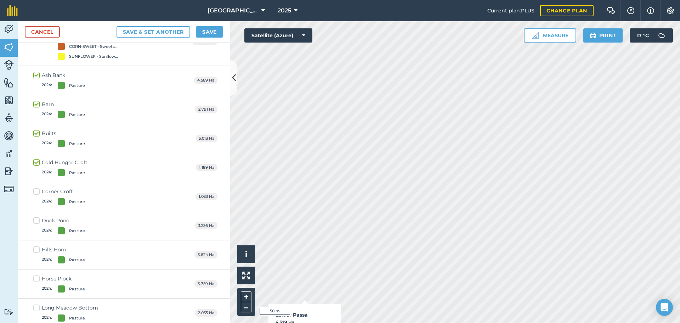
click at [35, 191] on label "Corner Croft 2024 : Pasture" at bounding box center [59, 196] width 52 height 17
click at [35, 191] on input "Corner Croft 2024 : Pasture" at bounding box center [35, 190] width 5 height 5
checkbox input "true"
click at [36, 221] on label "Duck Pond 2024 : Pasture" at bounding box center [59, 225] width 52 height 17
click at [36, 221] on input "Duck Pond 2024 : Pasture" at bounding box center [35, 219] width 5 height 5
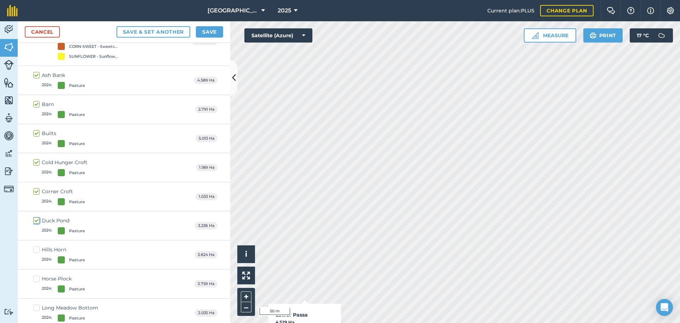
checkbox input "true"
click at [36, 248] on label "Hills Horn 2024 : Pasture" at bounding box center [59, 254] width 52 height 17
click at [36, 248] on input "Hills Horn 2024 : Pasture" at bounding box center [35, 248] width 5 height 5
checkbox input "true"
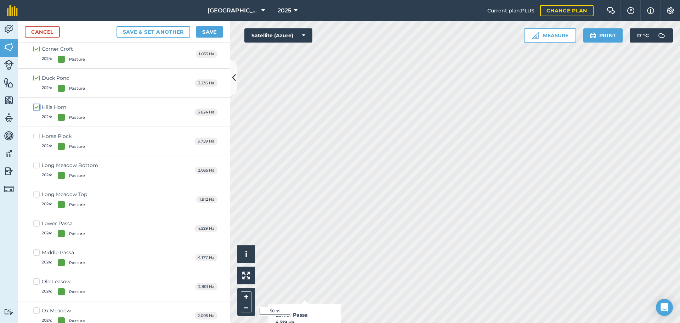
scroll to position [417, 0]
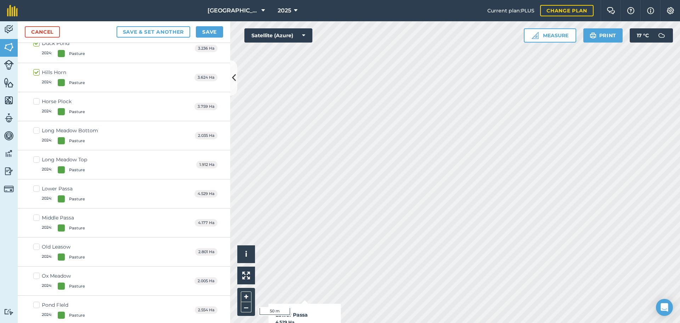
click at [36, 99] on label "Horse Plock 2024 : Pasture" at bounding box center [59, 106] width 52 height 17
click at [36, 99] on input "Horse Plock 2024 : Pasture" at bounding box center [35, 100] width 5 height 5
checkbox input "true"
click at [35, 131] on label "Long Meadow Bottom 2024 : Pasture" at bounding box center [65, 135] width 65 height 17
click at [35, 131] on input "Long Meadow Bottom 2024 : Pasture" at bounding box center [35, 129] width 5 height 5
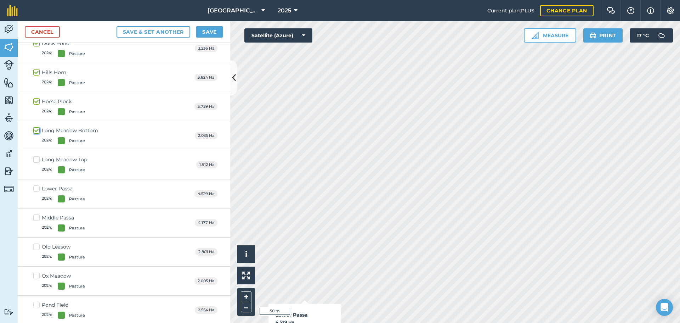
checkbox input "true"
click at [35, 160] on label "[GEOGRAPHIC_DATA] Top 2024 : Pasture" at bounding box center [60, 164] width 54 height 17
click at [35, 160] on input "[GEOGRAPHIC_DATA] Top 2024 : Pasture" at bounding box center [35, 158] width 5 height 5
checkbox input "true"
click at [35, 188] on label "Lower Passa 2024 : Pasture" at bounding box center [59, 193] width 52 height 17
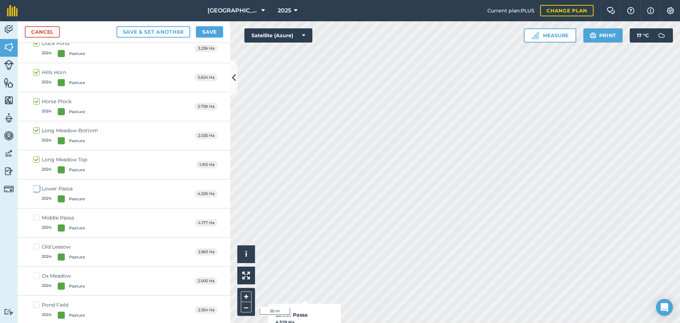
click at [35, 188] on input "Lower Passa 2024 : Pasture" at bounding box center [35, 187] width 5 height 5
checkbox input "true"
click at [35, 218] on label "Middle Passa 2024 : Pasture" at bounding box center [59, 222] width 52 height 17
click at [35, 218] on input "Middle Passa 2024 : Pasture" at bounding box center [35, 216] width 5 height 5
checkbox input "true"
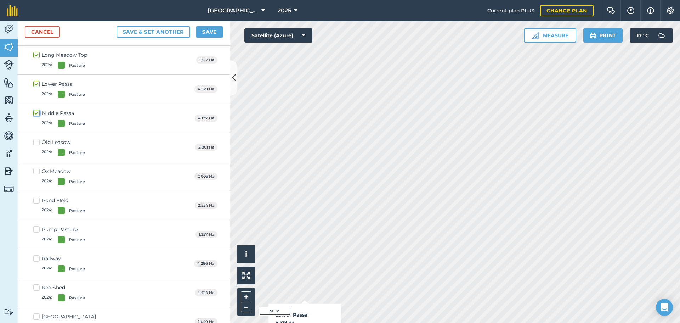
scroll to position [523, 0]
click at [35, 141] on label "Old Leasow 2024 : Pasture" at bounding box center [59, 145] width 52 height 17
click at [35, 141] on input "Old Leasow 2024 : Pasture" at bounding box center [35, 139] width 5 height 5
checkbox input "true"
click at [36, 166] on label "Ox Meadow 2024 : Pasture" at bounding box center [59, 174] width 52 height 17
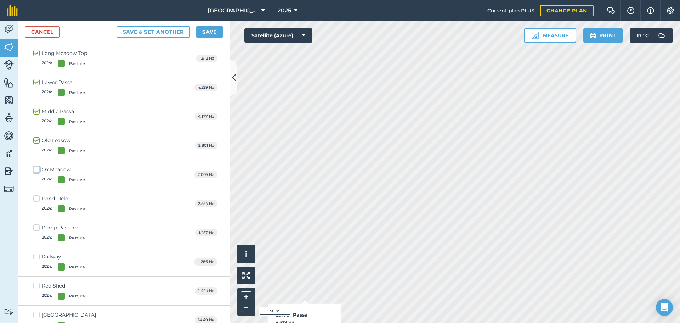
click at [36, 166] on input "Ox Meadow 2024 : Pasture" at bounding box center [35, 168] width 5 height 5
checkbox input "true"
click at [34, 199] on label "Pond FIeld 2024 : Pasture" at bounding box center [59, 203] width 52 height 17
click at [34, 199] on input "Pond FIeld 2024 : Pasture" at bounding box center [35, 197] width 5 height 5
checkbox input "true"
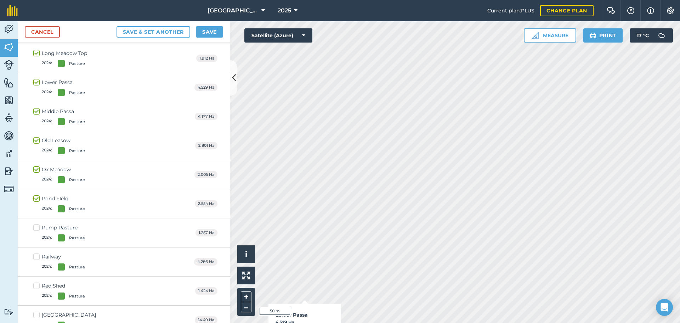
click at [36, 225] on label "Pump Pasture 2024 : Pasture" at bounding box center [59, 232] width 52 height 17
click at [36, 225] on input "Pump Pasture 2024 : Pasture" at bounding box center [35, 226] width 5 height 5
checkbox input "true"
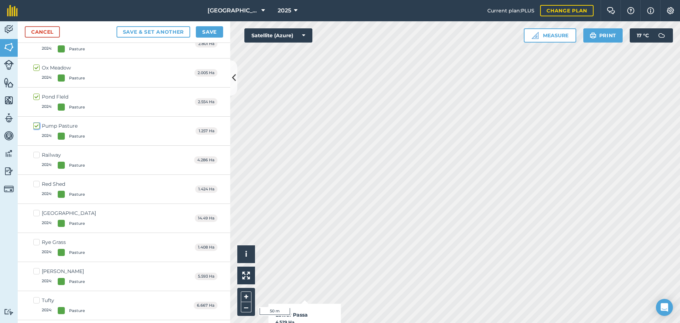
scroll to position [665, 0]
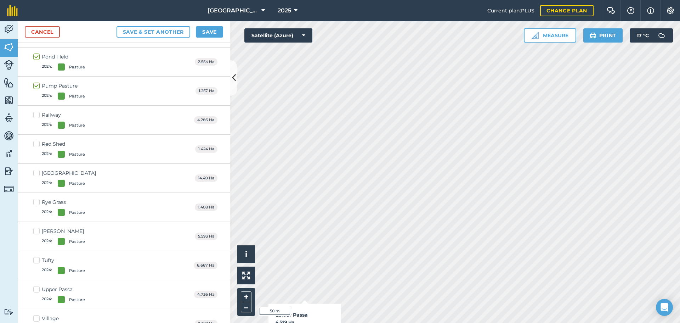
click at [39, 116] on label "Railway 2024 : Pasture" at bounding box center [59, 119] width 52 height 17
click at [38, 116] on input "Railway 2024 : Pasture" at bounding box center [35, 113] width 5 height 5
checkbox input "true"
click at [37, 145] on label "Red Shed 2024 : Pasture" at bounding box center [59, 148] width 52 height 17
click at [37, 145] on input "Red Shed 2024 : Pasture" at bounding box center [35, 142] width 5 height 5
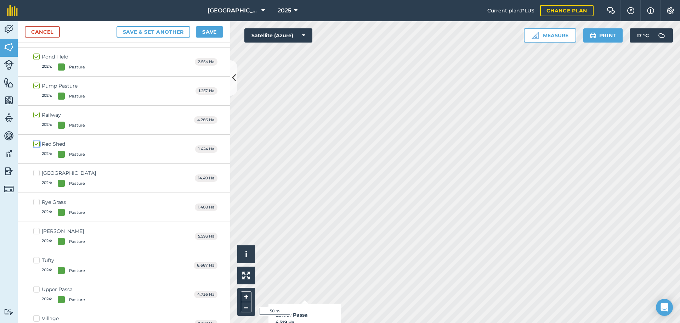
checkbox input "true"
click at [37, 173] on label "[GEOGRAPHIC_DATA] 2024 : Pasture" at bounding box center [64, 177] width 63 height 17
click at [37, 173] on input "[GEOGRAPHIC_DATA] 2024 : Pasture" at bounding box center [35, 171] width 5 height 5
checkbox input "true"
click at [37, 201] on label "Rye Grass 2024 : Pasture" at bounding box center [59, 206] width 52 height 17
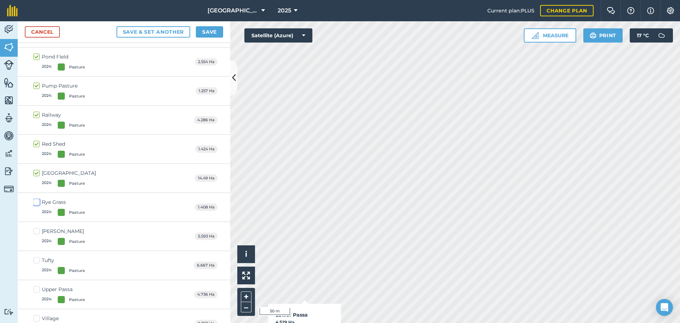
click at [37, 201] on input "Rye Grass 2024 : Pasture" at bounding box center [35, 200] width 5 height 5
checkbox input "true"
click at [39, 230] on label "[PERSON_NAME] 2024 : Pasture" at bounding box center [59, 235] width 52 height 17
click at [38, 230] on input "[PERSON_NAME] 2024 : Pasture" at bounding box center [35, 229] width 5 height 5
checkbox input "true"
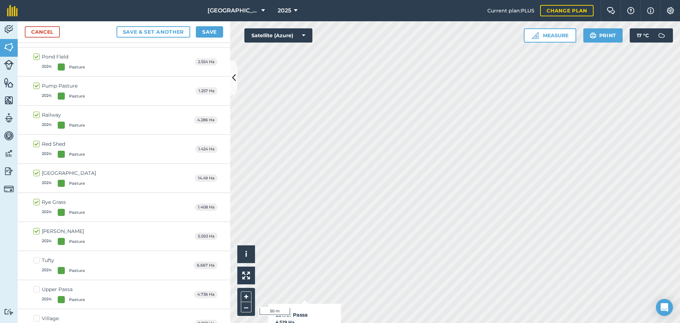
click at [37, 259] on label "Tufty 2024 : Pasture" at bounding box center [59, 264] width 52 height 17
click at [37, 259] on input "Tufty 2024 : Pasture" at bounding box center [35, 258] width 5 height 5
checkbox input "true"
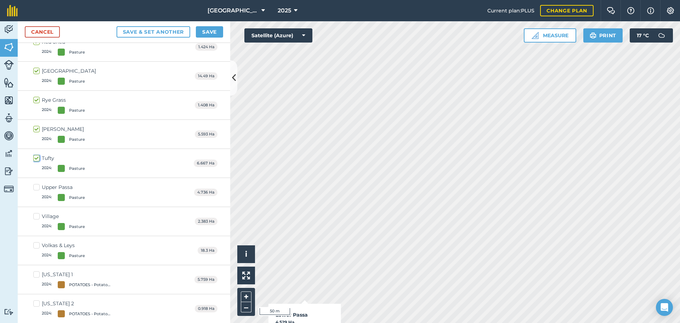
scroll to position [771, 0]
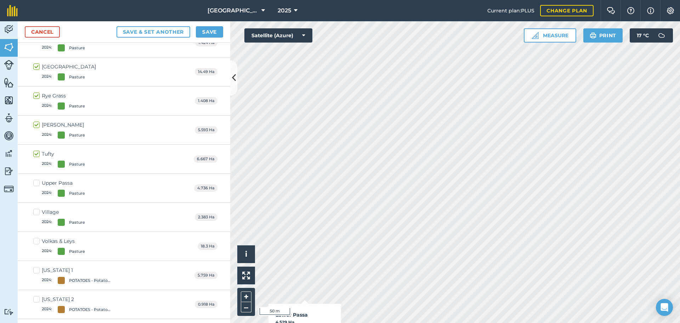
click at [38, 183] on label "Upper Passa 2024 : Pasture" at bounding box center [59, 187] width 52 height 17
click at [38, 183] on input "Upper Passa 2024 : Pasture" at bounding box center [35, 181] width 5 height 5
checkbox input "true"
click at [35, 212] on label "Village 2024 : Pasture" at bounding box center [59, 216] width 52 height 17
click at [35, 212] on input "Village 2024 : Pasture" at bounding box center [35, 210] width 5 height 5
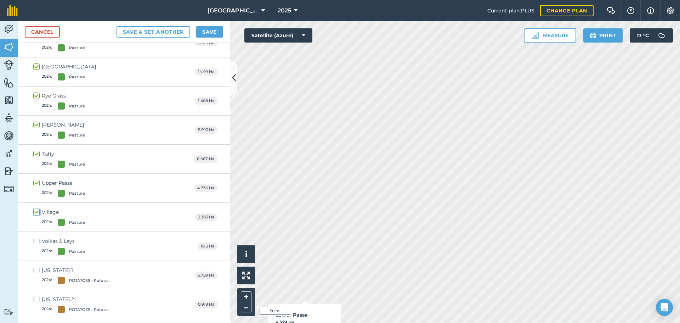
checkbox input "true"
click at [36, 240] on label "Volkas & Leys 2024 : Pasture" at bounding box center [59, 245] width 52 height 17
click at [36, 240] on input "Volkas & Leys 2024 : Pasture" at bounding box center [35, 239] width 5 height 5
checkbox input "true"
click at [212, 33] on button "Save" at bounding box center [209, 31] width 27 height 11
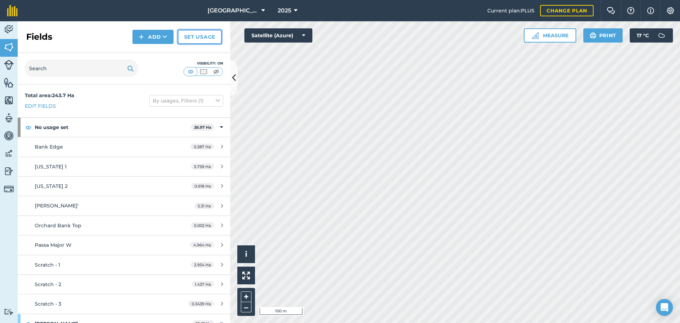
click at [211, 38] on link "Set usage" at bounding box center [200, 37] width 44 height 14
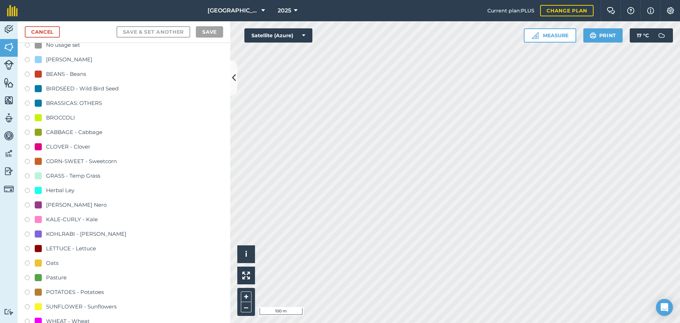
scroll to position [35, 0]
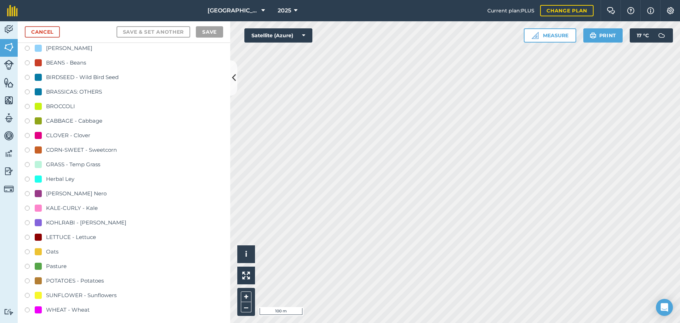
click at [27, 251] on label at bounding box center [30, 252] width 10 height 7
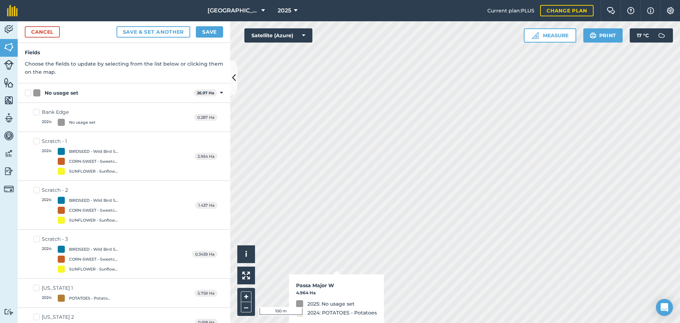
checkbox input "true"
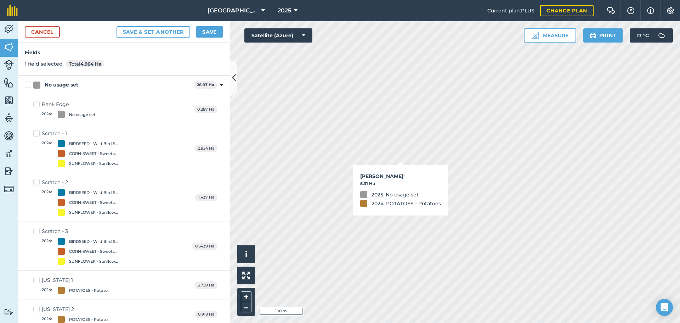
checkbox input "true"
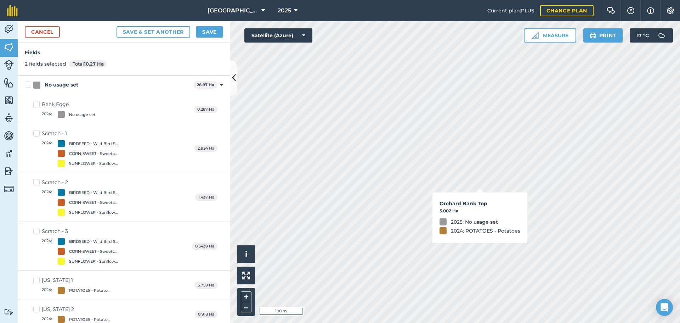
checkbox input "true"
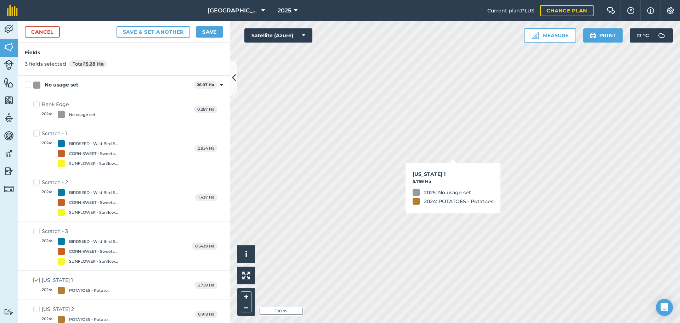
checkbox input "true"
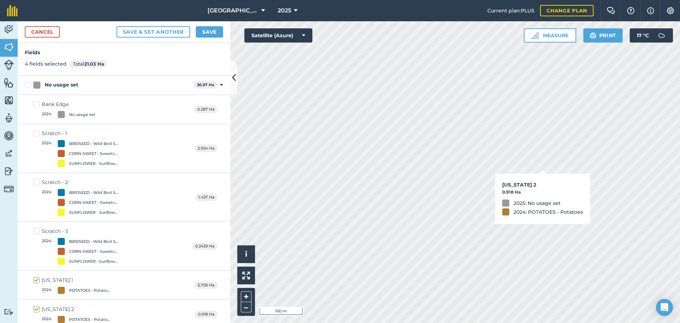
checkbox input "true"
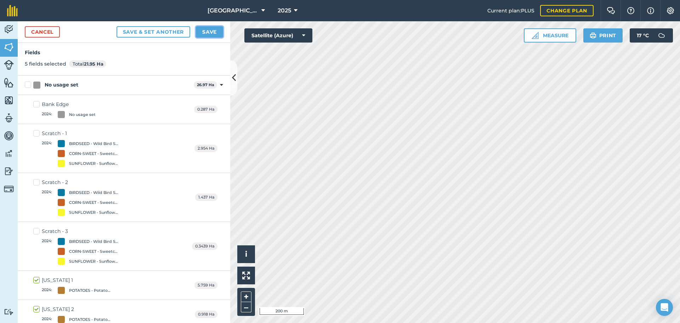
click at [210, 30] on button "Save" at bounding box center [209, 31] width 27 height 11
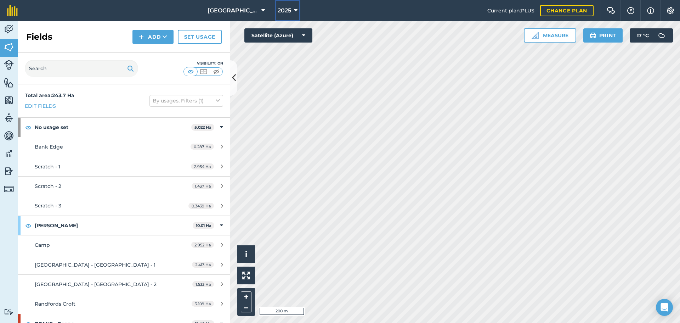
click at [286, 9] on span "2025" at bounding box center [284, 10] width 13 height 8
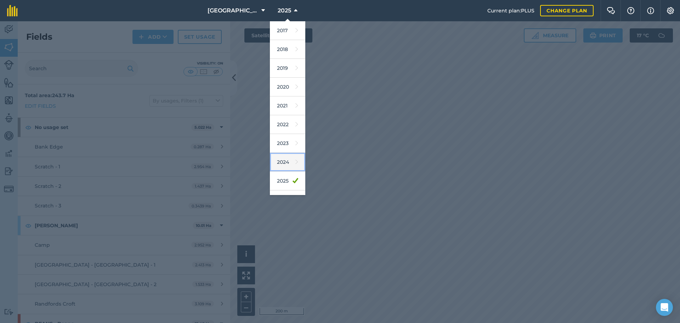
click at [281, 166] on link "2024" at bounding box center [287, 162] width 35 height 19
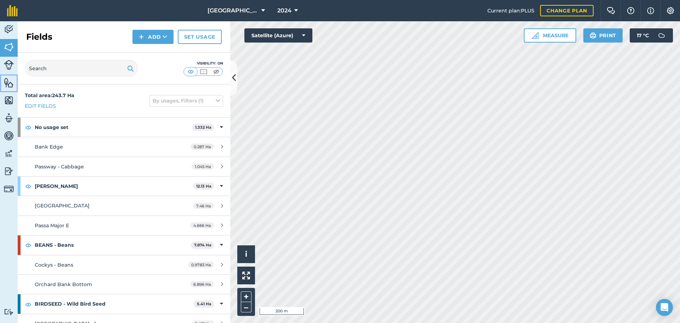
click at [8, 80] on img at bounding box center [9, 82] width 10 height 11
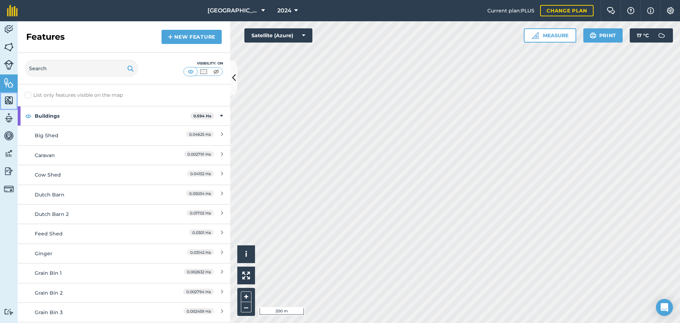
click at [8, 98] on img at bounding box center [9, 100] width 10 height 11
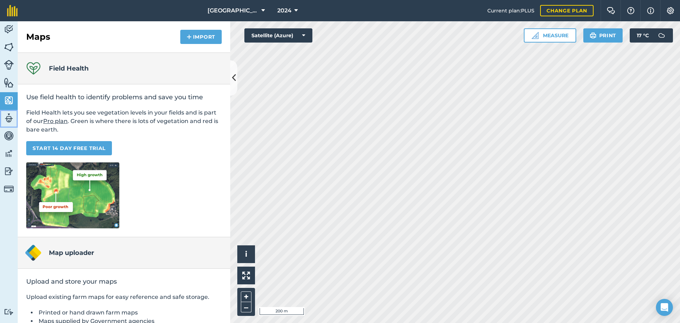
click at [10, 115] on img at bounding box center [9, 118] width 10 height 11
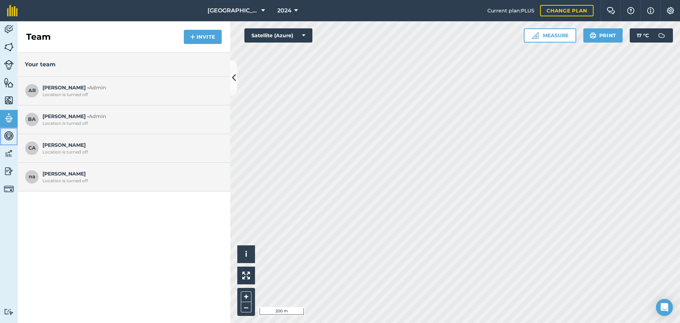
click at [8, 131] on img at bounding box center [9, 135] width 10 height 11
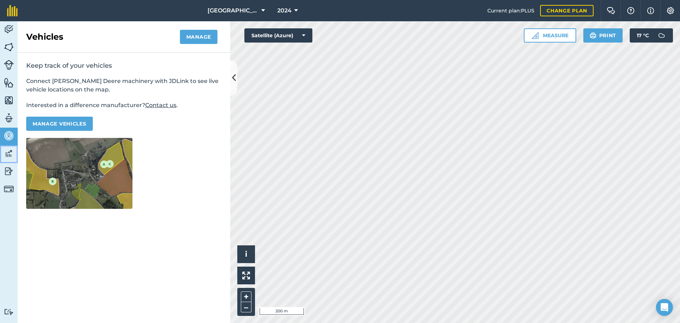
click at [9, 153] on img at bounding box center [9, 153] width 10 height 11
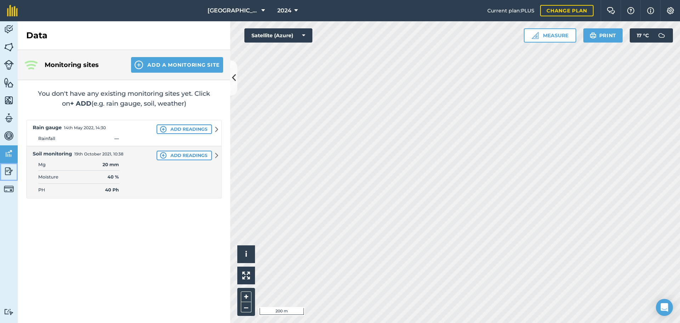
click at [8, 169] on img at bounding box center [9, 171] width 10 height 11
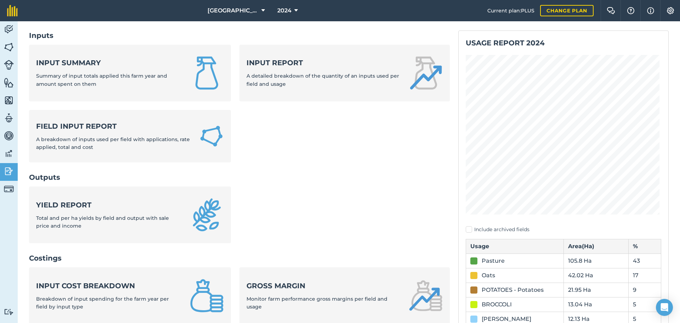
scroll to position [106, 0]
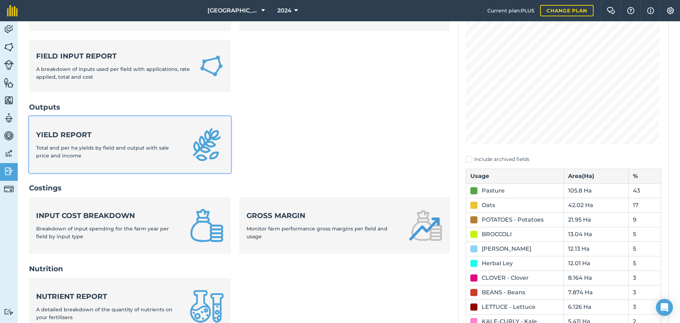
click at [88, 136] on strong "Yield report" at bounding box center [108, 135] width 145 height 10
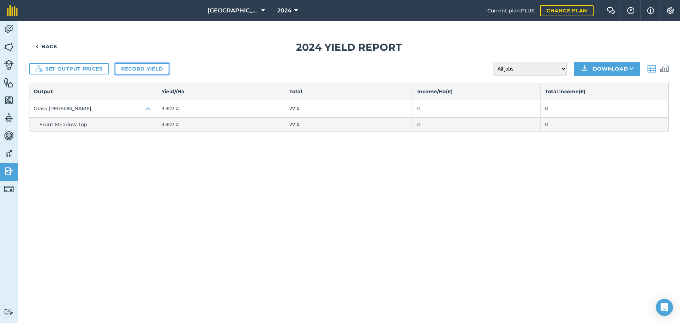
click at [135, 66] on link "Record yield" at bounding box center [142, 68] width 55 height 11
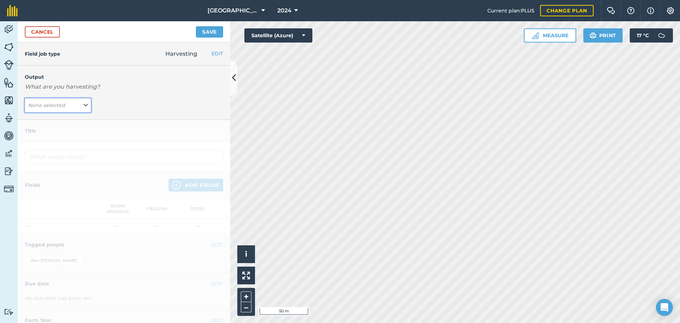
click at [80, 107] on button "None selected" at bounding box center [58, 105] width 66 height 14
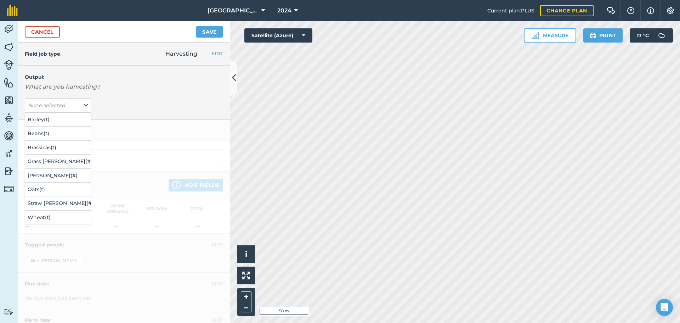
click at [137, 72] on div "Output What are you harvesting? None selected Barley ( t ) Beans ( t ) Brassica…" at bounding box center [124, 92] width 212 height 54
click at [49, 33] on link "Cancel" at bounding box center [42, 31] width 35 height 11
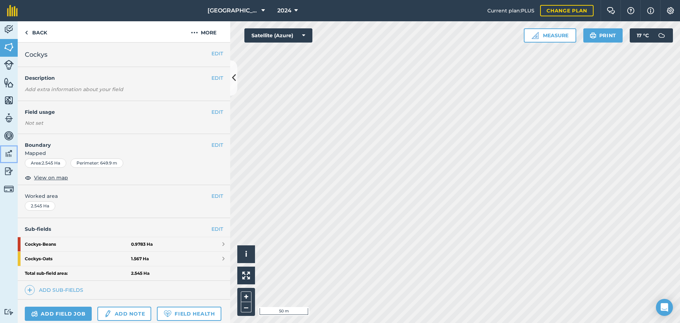
click at [8, 155] on img at bounding box center [9, 153] width 10 height 11
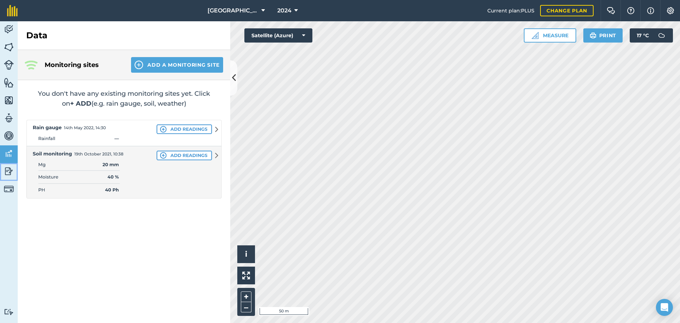
click at [10, 172] on img at bounding box center [9, 171] width 10 height 11
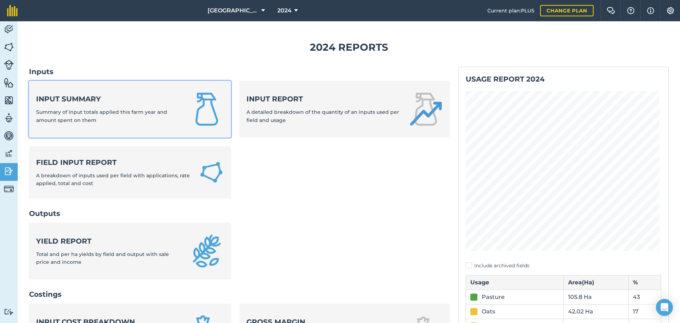
click at [143, 96] on strong "Input summary" at bounding box center [108, 99] width 145 height 10
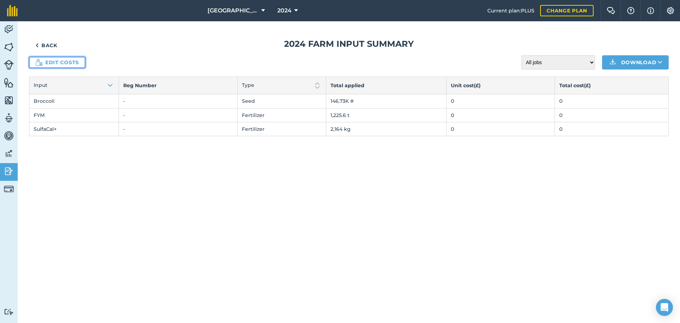
click at [58, 62] on link "Edit costs" at bounding box center [57, 62] width 56 height 11
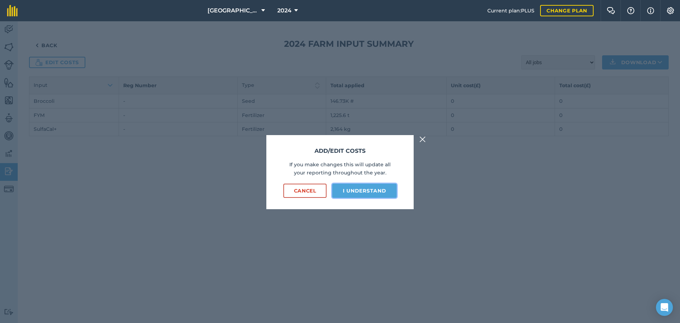
click at [349, 186] on button "I understand" at bounding box center [364, 190] width 64 height 14
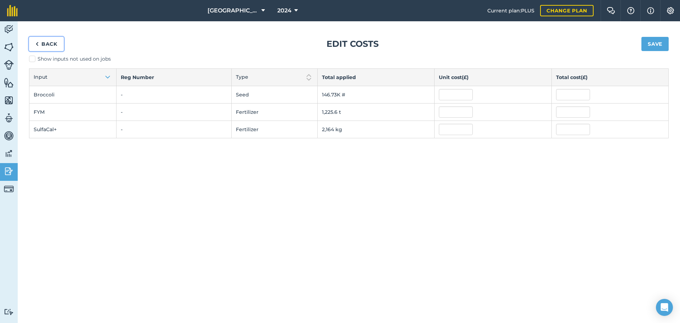
click at [38, 44] on img at bounding box center [36, 44] width 3 height 8
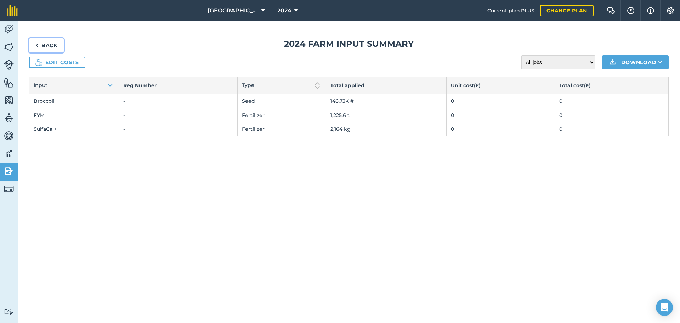
click at [38, 44] on img at bounding box center [36, 45] width 3 height 8
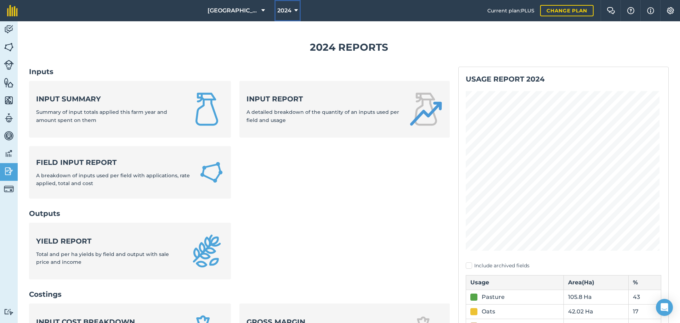
click at [279, 12] on span "2024" at bounding box center [284, 10] width 14 height 8
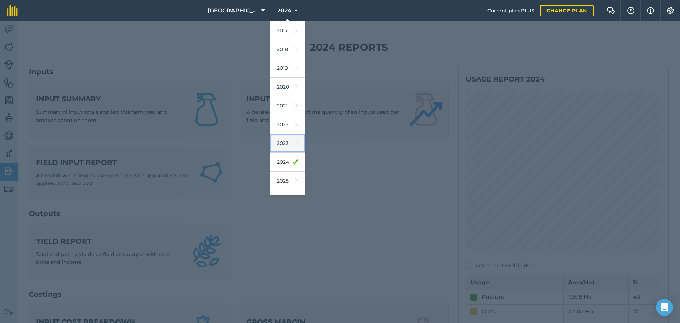
click at [281, 140] on link "2023" at bounding box center [287, 143] width 35 height 19
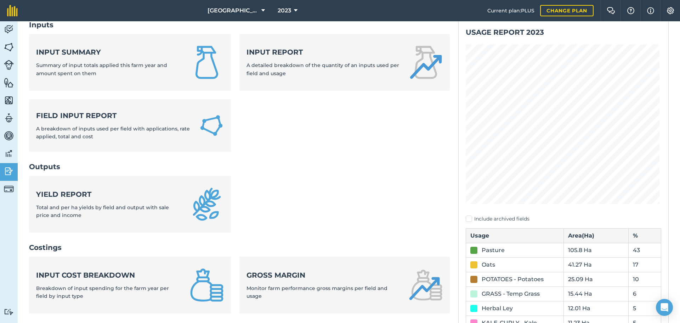
scroll to position [35, 0]
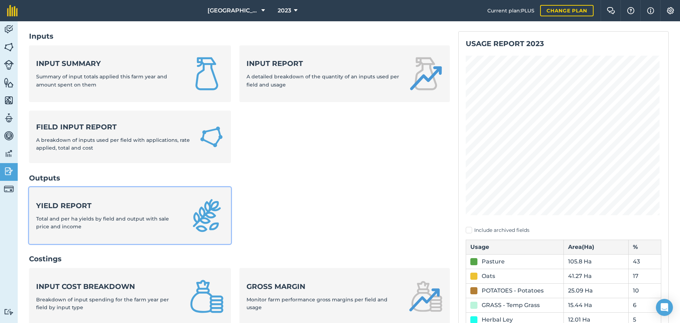
click at [136, 210] on strong "Yield report" at bounding box center [108, 205] width 145 height 10
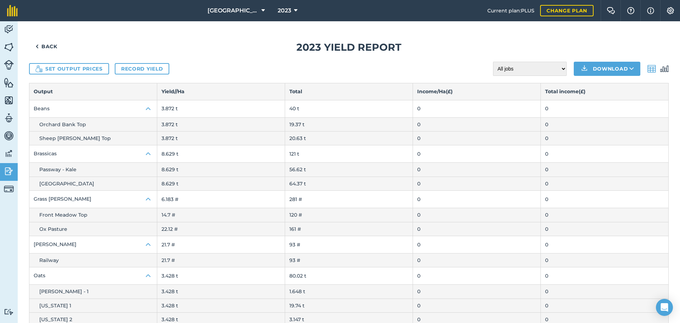
click at [127, 128] on td "Orchard Bank Top" at bounding box center [93, 124] width 128 height 14
click at [74, 125] on span "Orchard Bank Top" at bounding box center [62, 124] width 47 height 6
click at [46, 45] on link "Back" at bounding box center [46, 46] width 35 height 14
